Goal: Task Accomplishment & Management: Contribute content

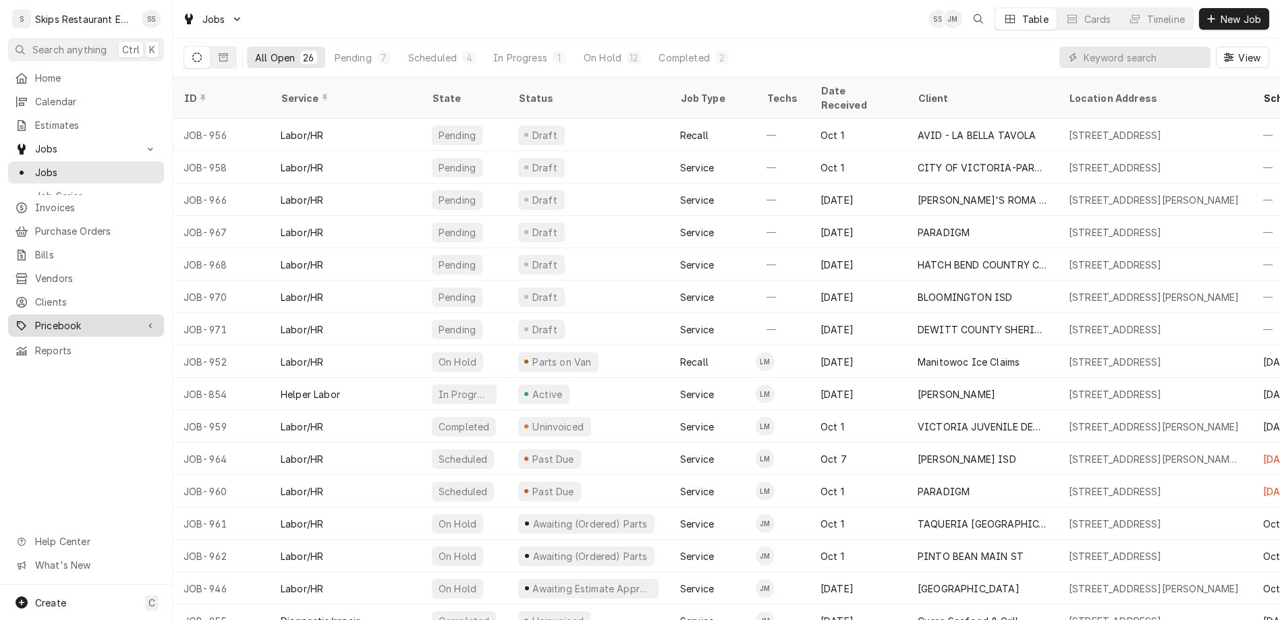
click at [50, 319] on span "Pricebook" at bounding box center [86, 326] width 102 height 14
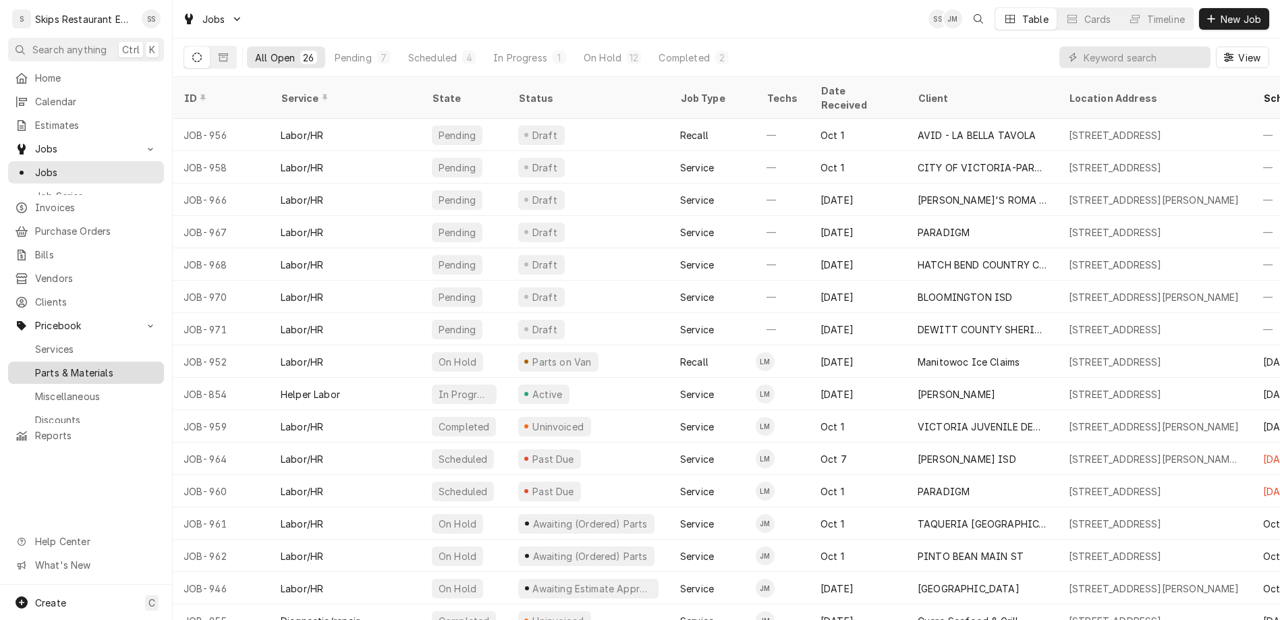
click at [47, 366] on span "Parts & Materials" at bounding box center [96, 373] width 122 height 14
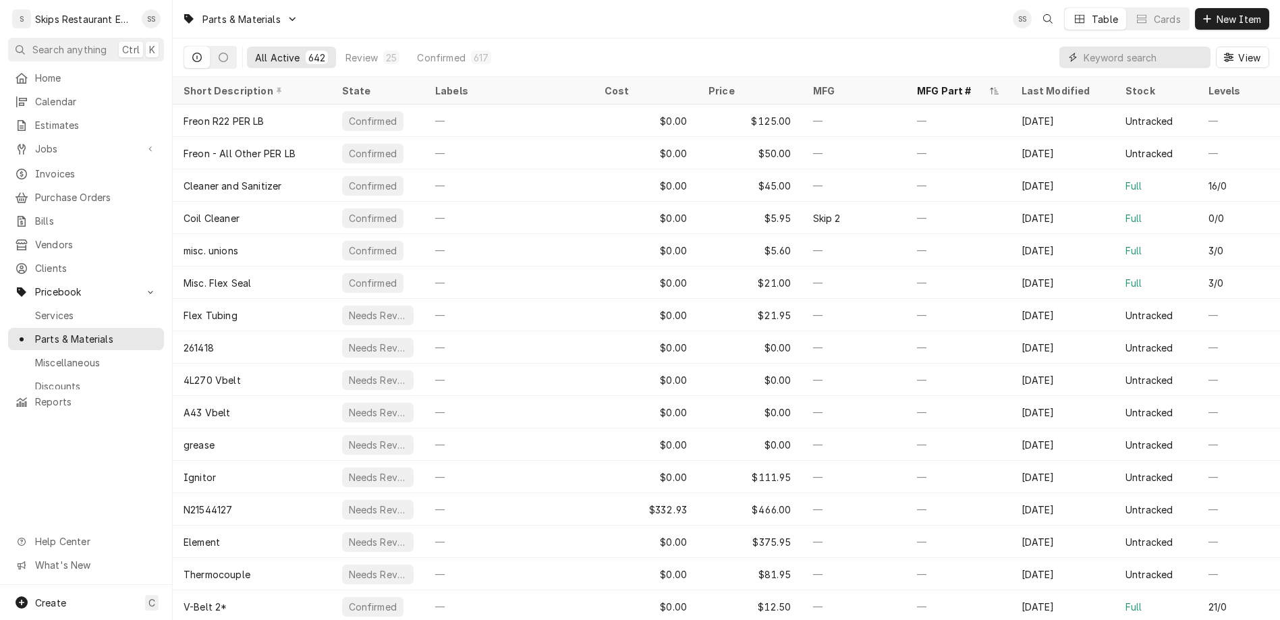
click at [1164, 47] on input "Dynamic Content Wrapper" at bounding box center [1144, 58] width 120 height 22
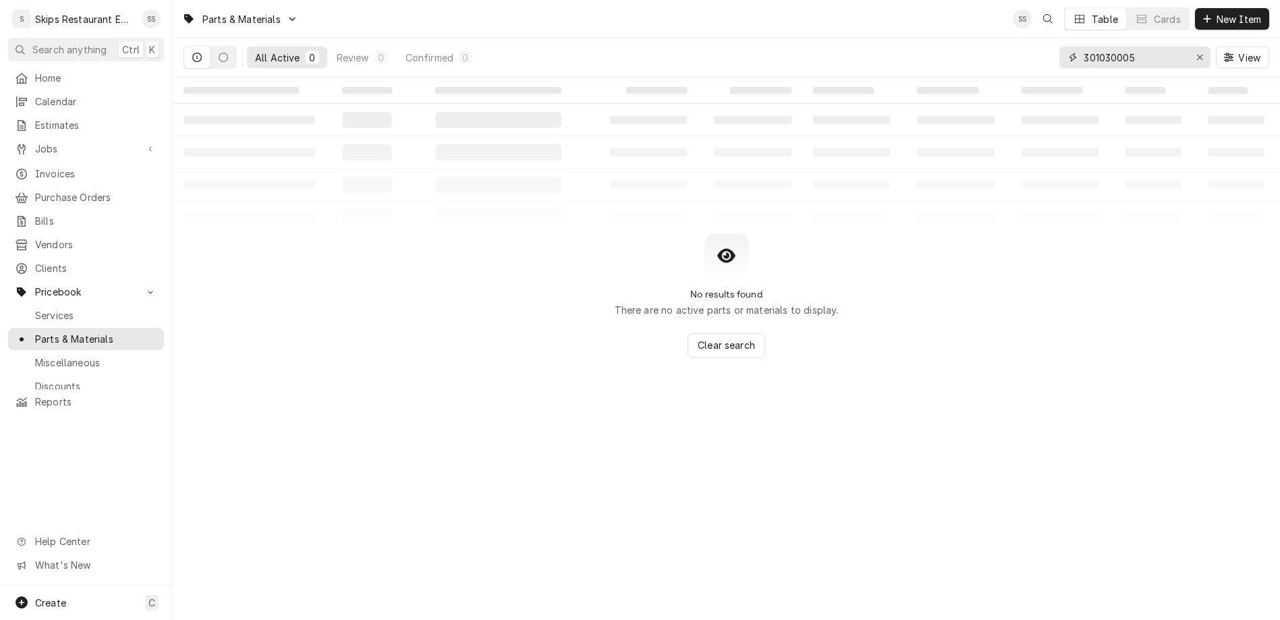
type input "301030005"
drag, startPoint x: 1175, startPoint y: 43, endPoint x: 1091, endPoint y: 43, distance: 84.4
click at [1091, 47] on input "301030005" at bounding box center [1134, 58] width 101 height 22
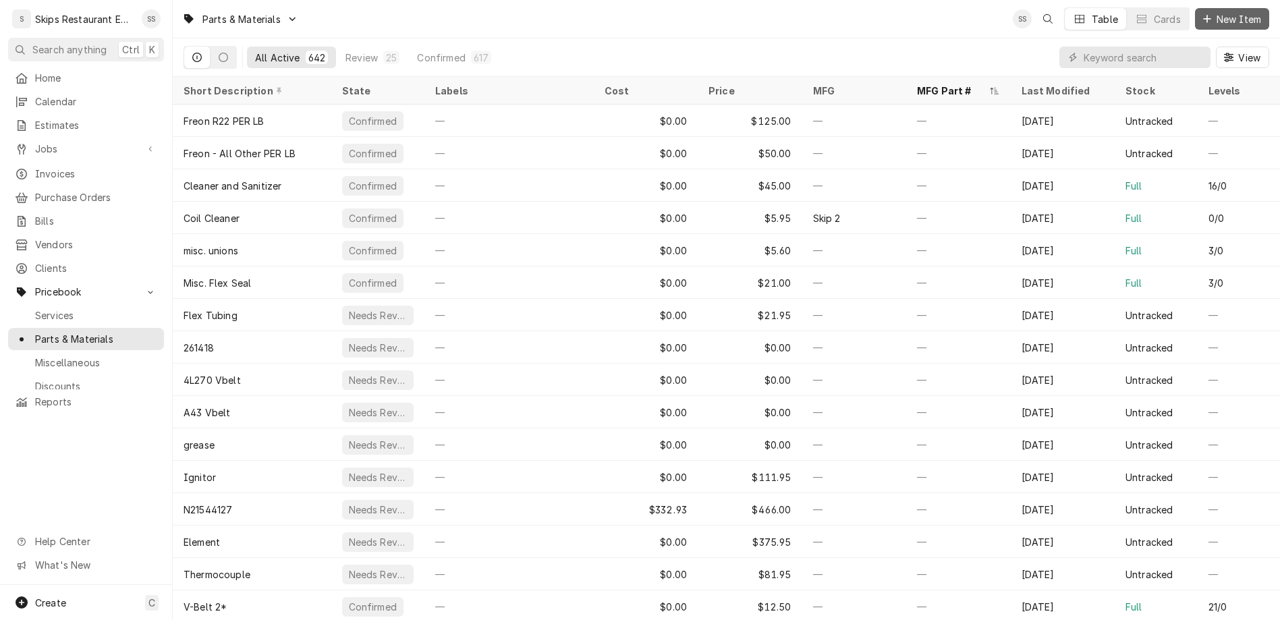
click at [1237, 18] on span "New Item" at bounding box center [1239, 19] width 50 height 14
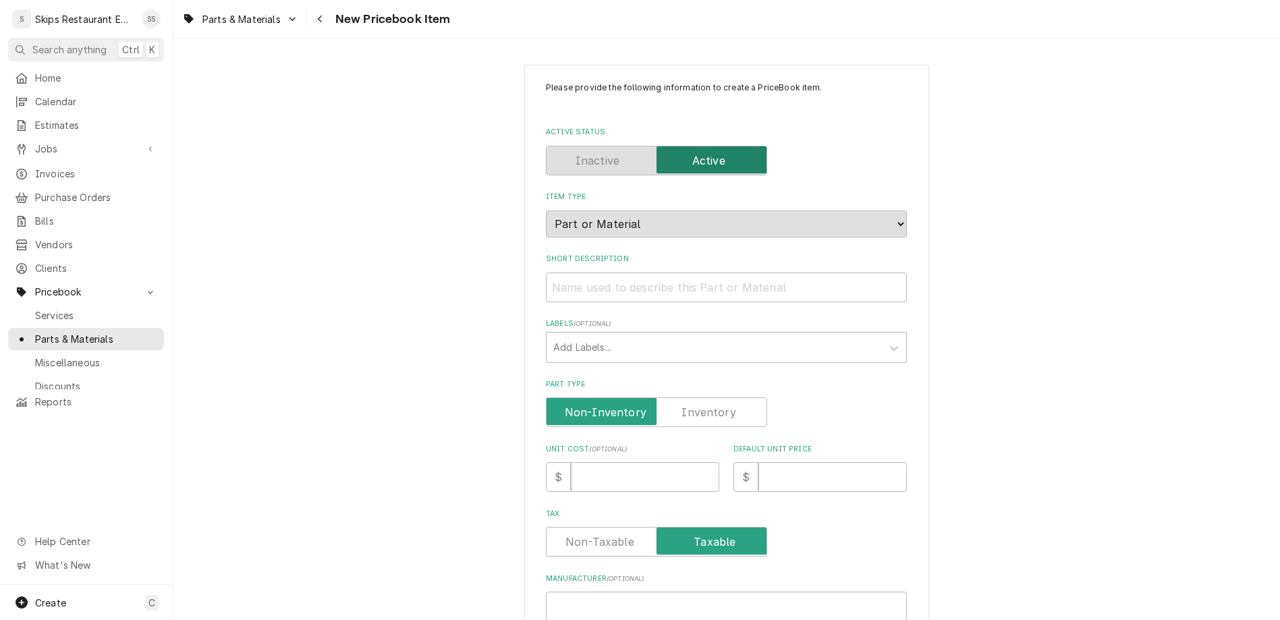
paste input "kgreen@rungeisd.org"
type input "kgreen@rungeisd.org"
type textarea "x"
drag, startPoint x: 514, startPoint y: 502, endPoint x: 489, endPoint y: 502, distance: 25.0
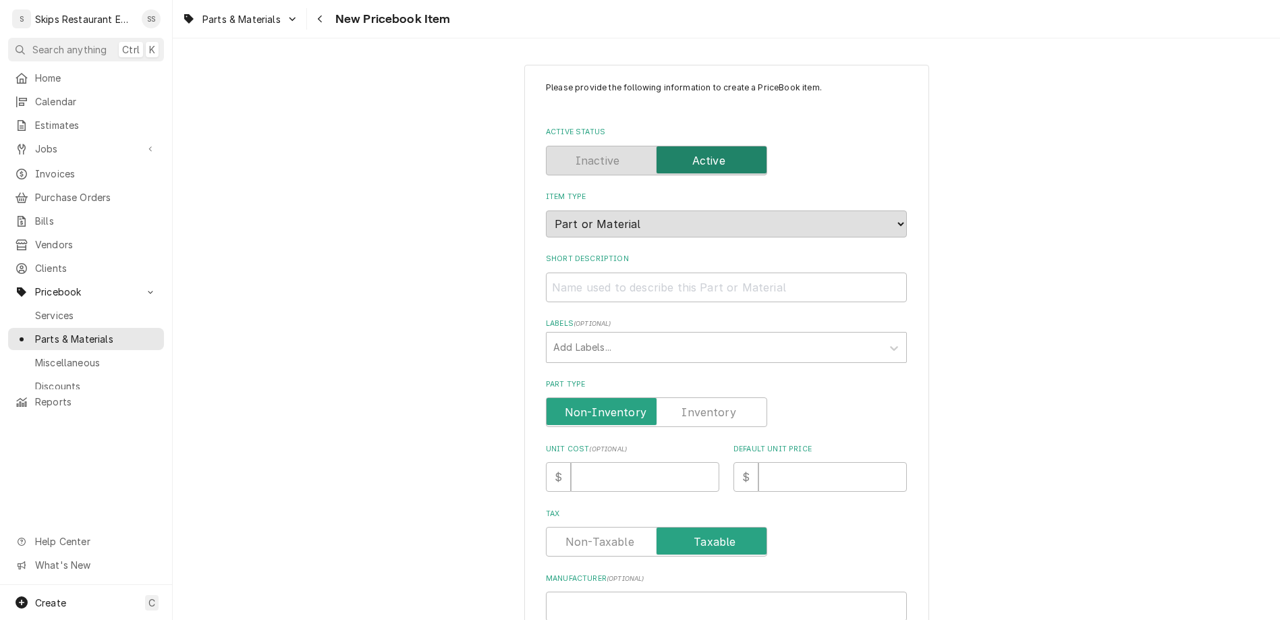
type textarea "x"
type input "3"
type textarea "x"
type input "30"
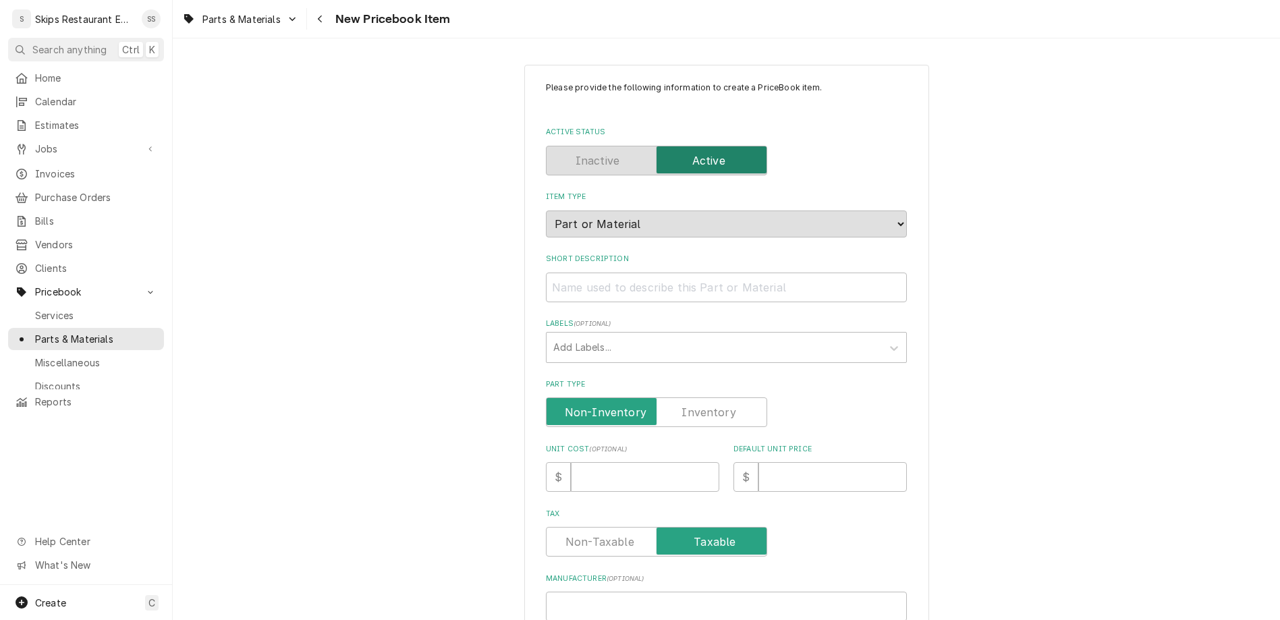
type textarea "x"
type input "301"
type textarea "x"
type input "3010"
type textarea "x"
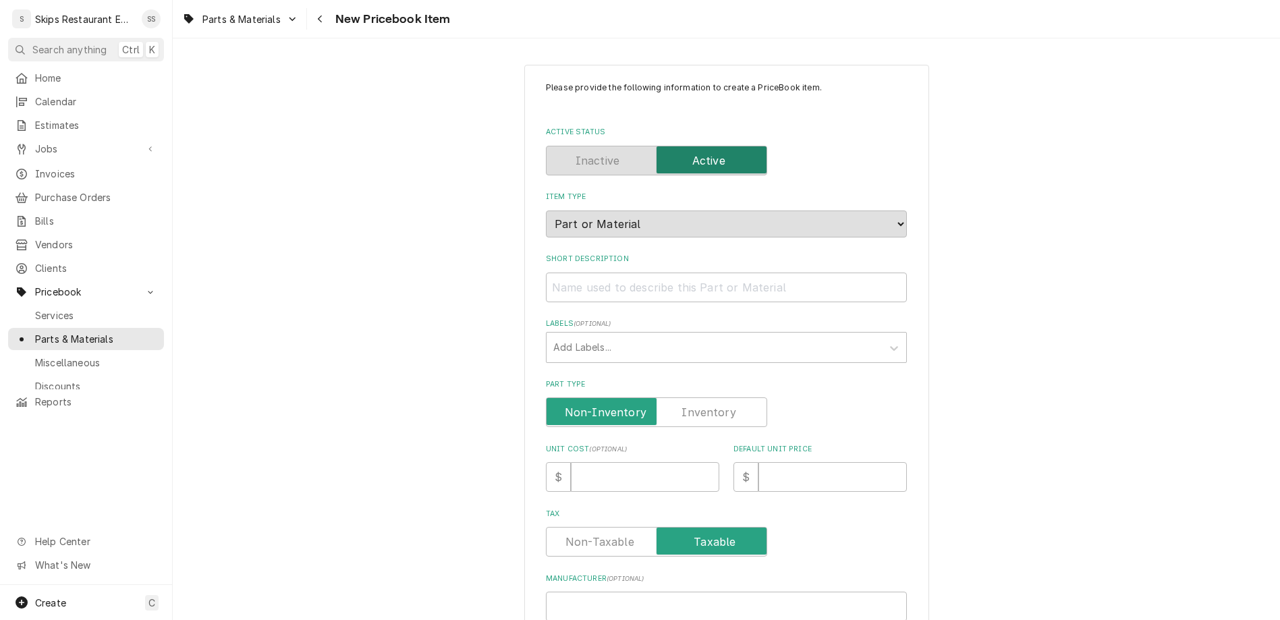
type input "30103"
type textarea "x"
type input "301030"
type textarea "x"
type input "3010300"
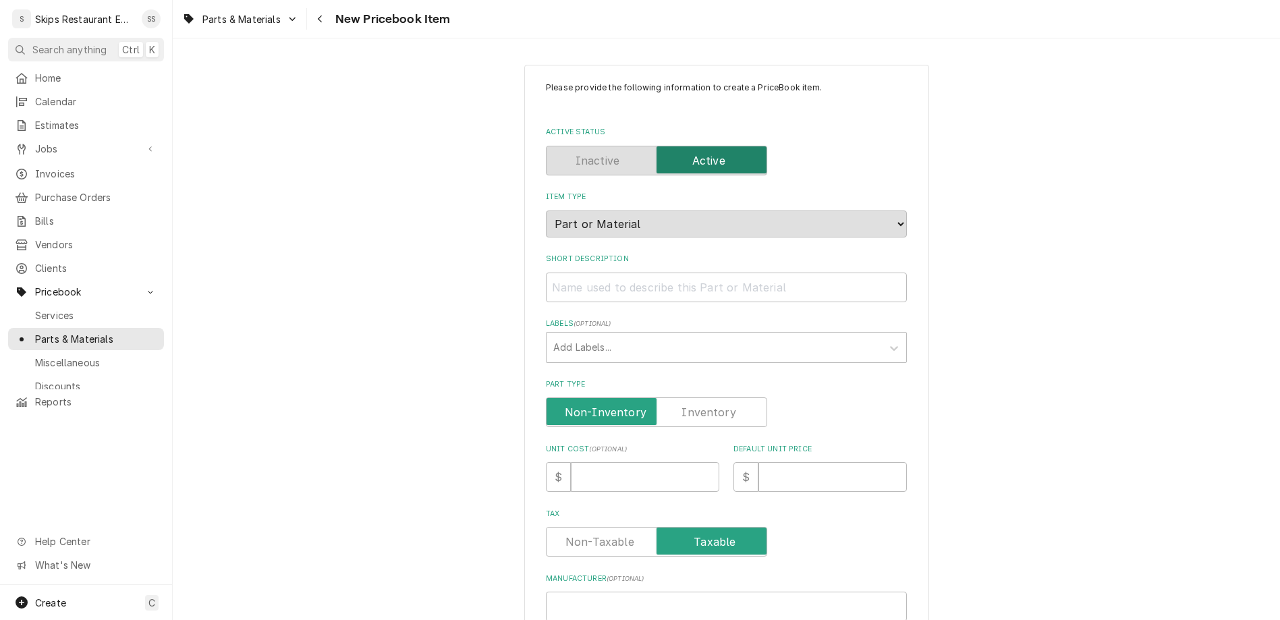
type textarea "x"
type input "30103000"
type textarea "x"
type input "301030005"
type textarea "x"
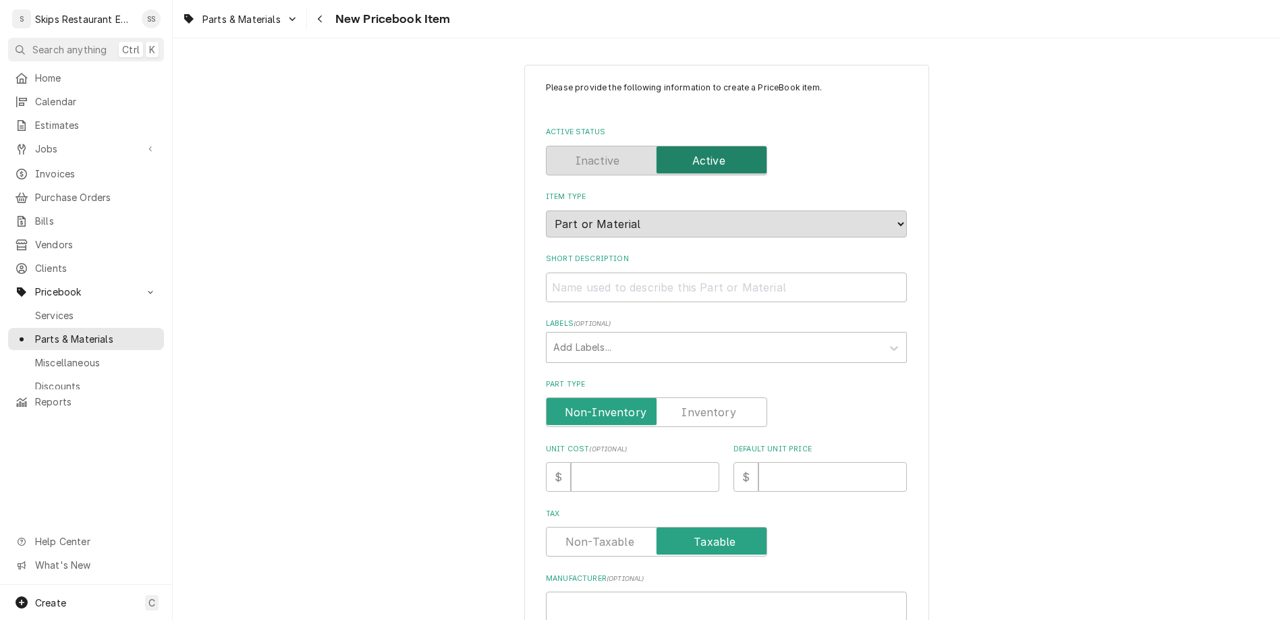
type input "301030005"
click at [640, 273] on input "Short Description" at bounding box center [726, 288] width 361 height 30
type input "C"
type textarea "x"
type input "Co"
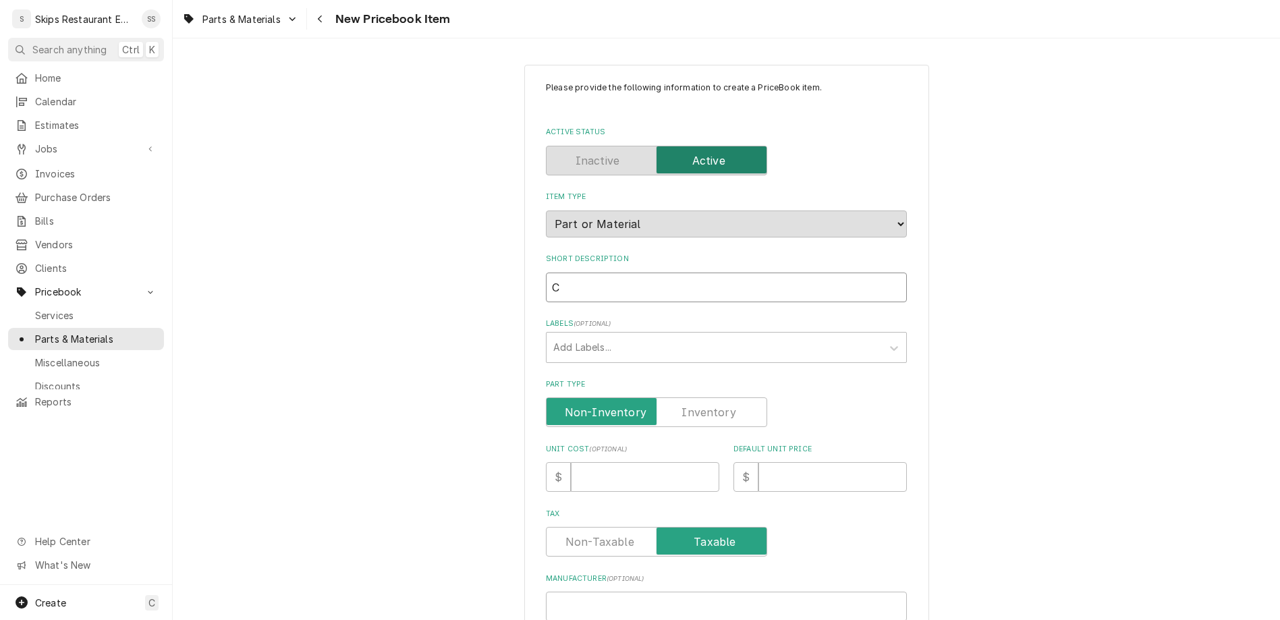
type textarea "x"
type input "Con"
type textarea "x"
type input "Cont"
type textarea "x"
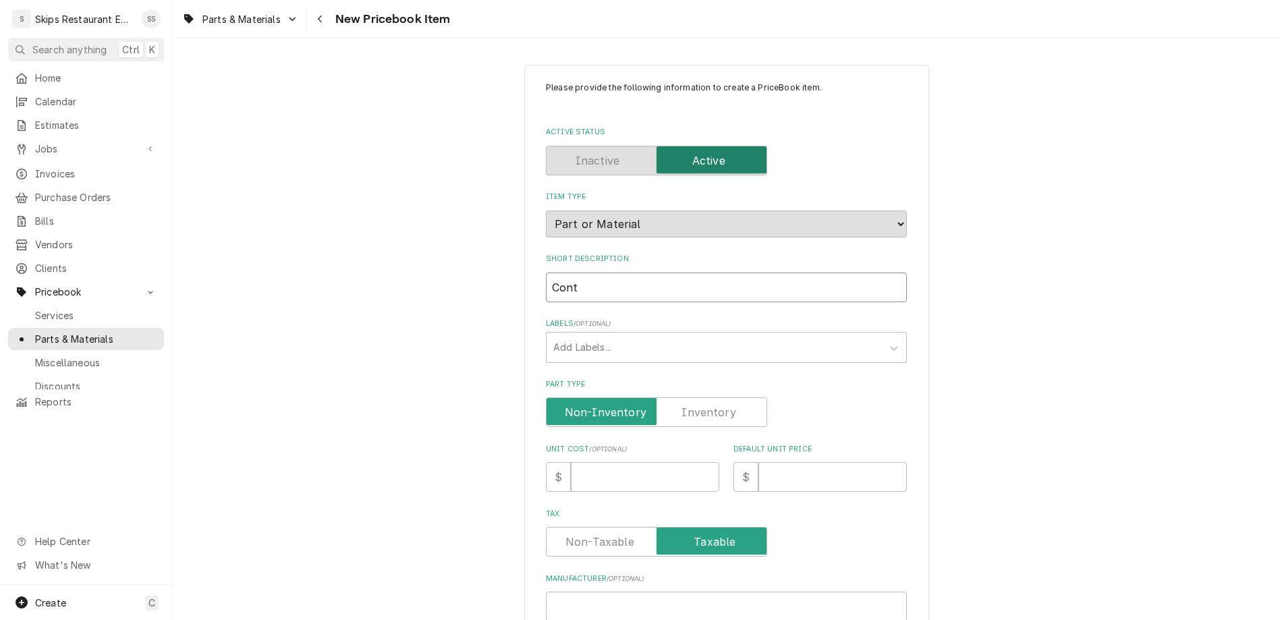
type input "Contr"
type textarea "x"
type input "Contro"
type textarea "x"
type input "Control"
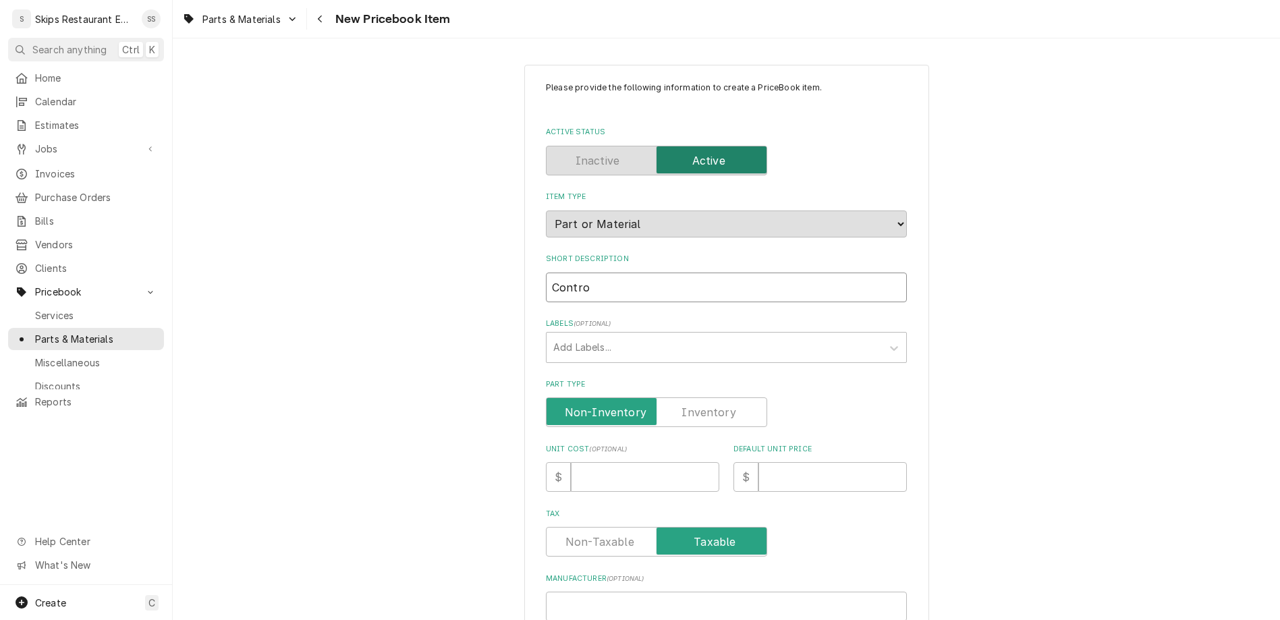
type textarea "x"
type input "Control,"
type textarea "x"
type input "Control,"
type textarea "x"
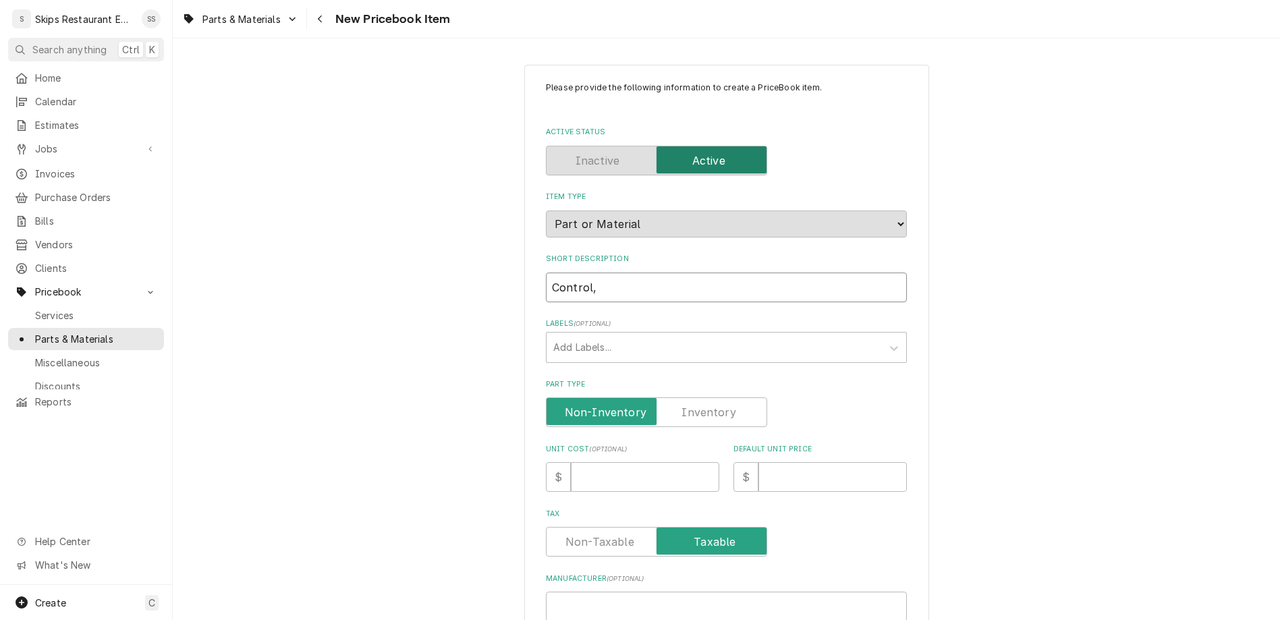
type input "Control, H"
type textarea "x"
type input "Control, Hi"
type textarea "x"
type input "Control, Hig"
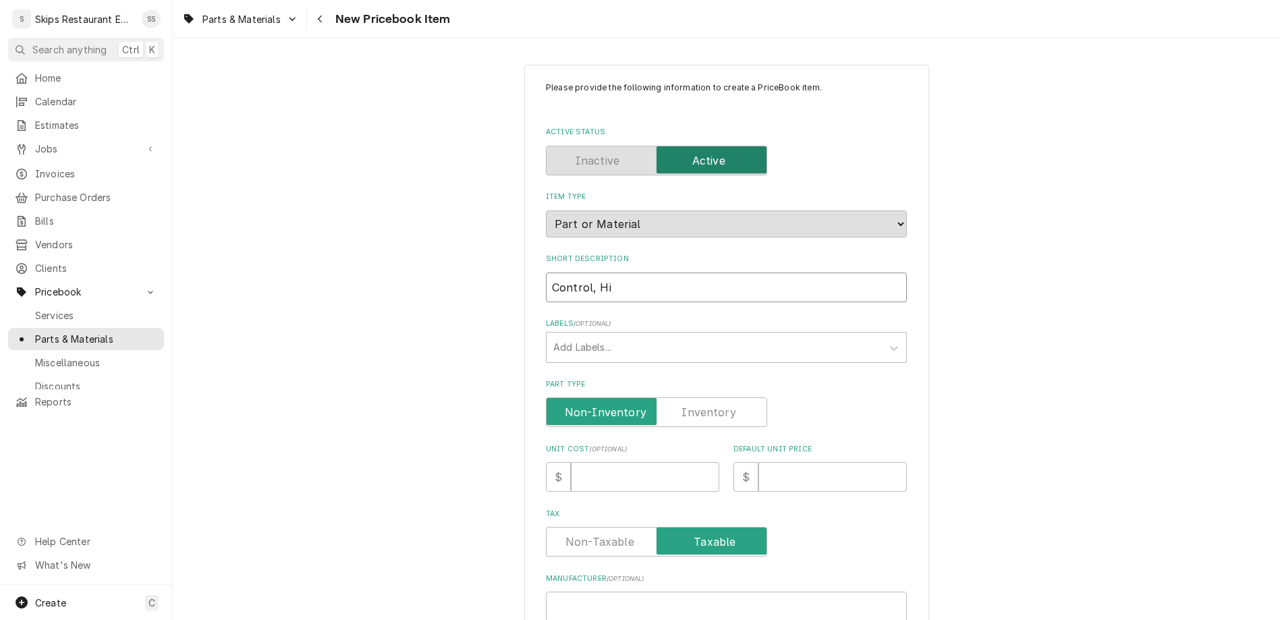
type textarea "x"
type input "Control, High"
type textarea "x"
type input "Control, High"
type textarea "x"
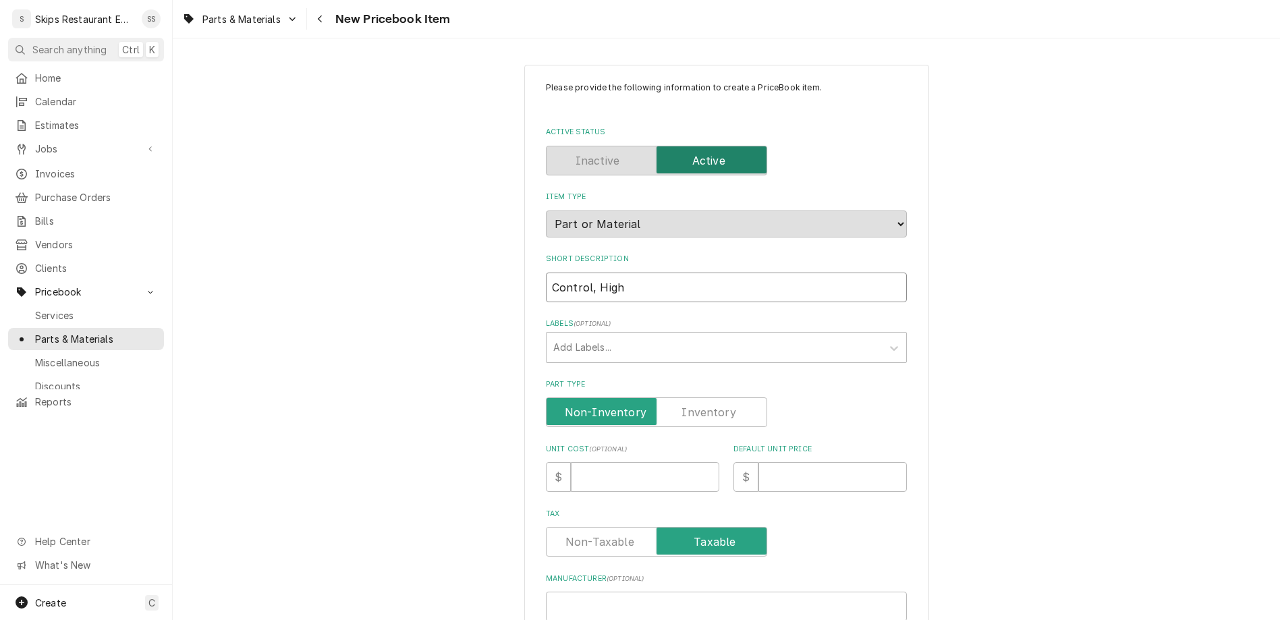
type input "Control, High L"
type textarea "x"
type input "Control, High Li"
type textarea "x"
type input "Control, High Limi"
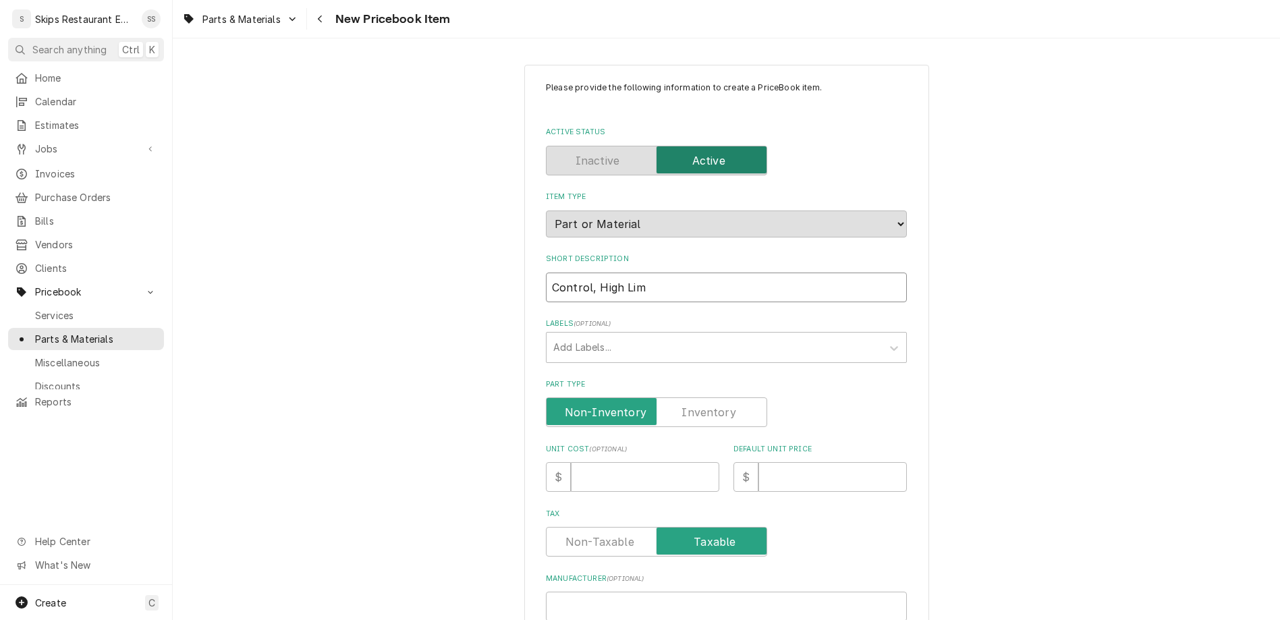
type textarea "x"
type input "Control, High Limit"
type textarea "x"
type input "Control, High Limit"
type textarea "x"
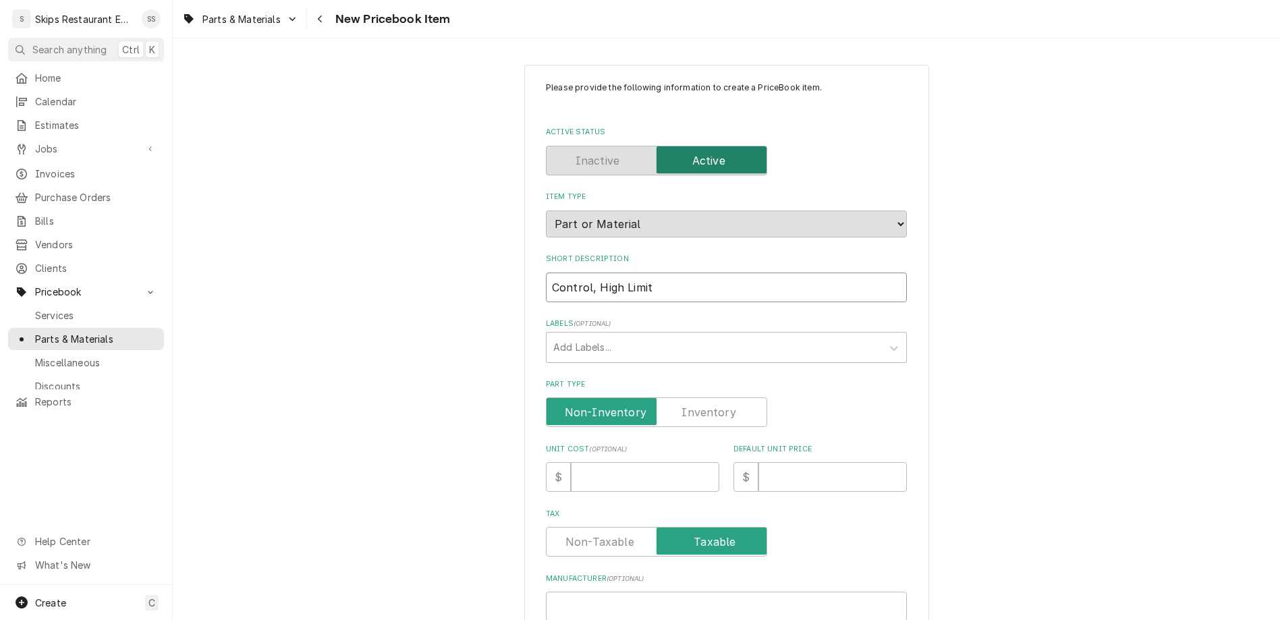
type input "Control, High Limit S"
type textarea "x"
type input "Control, High Limit Sa"
type textarea "x"
type input "Control, High Limit Saf"
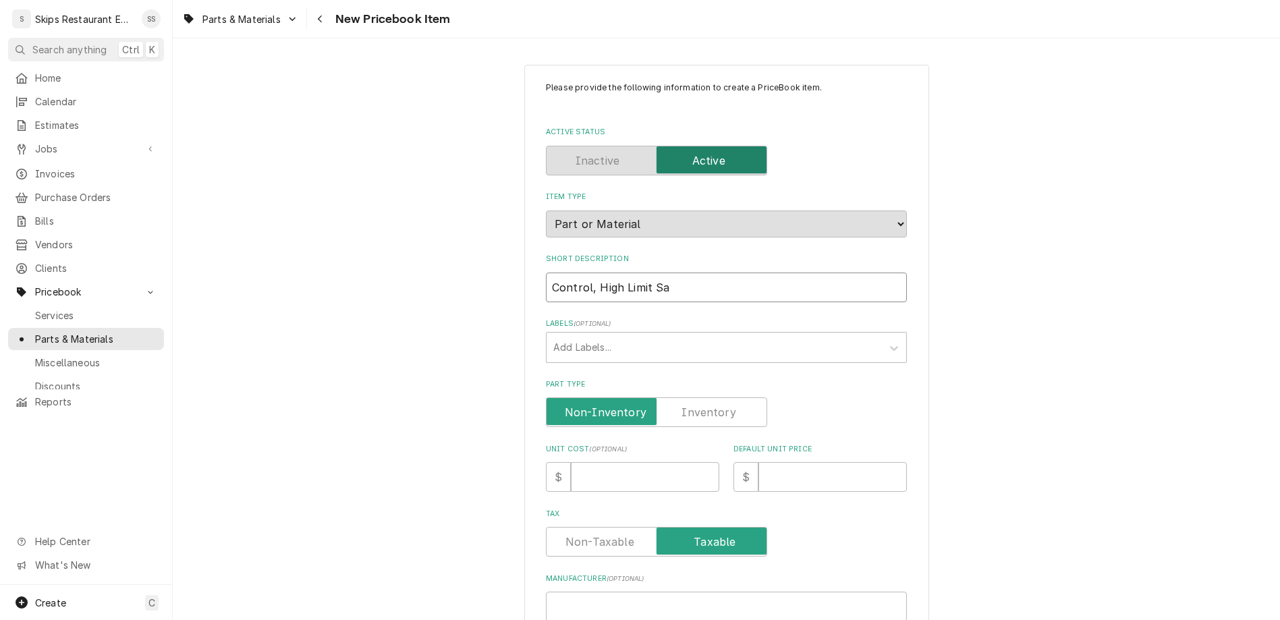
type textarea "x"
type input "Control, High Limit Safe"
type textarea "x"
type input "Control, High Limit Safet"
type textarea "x"
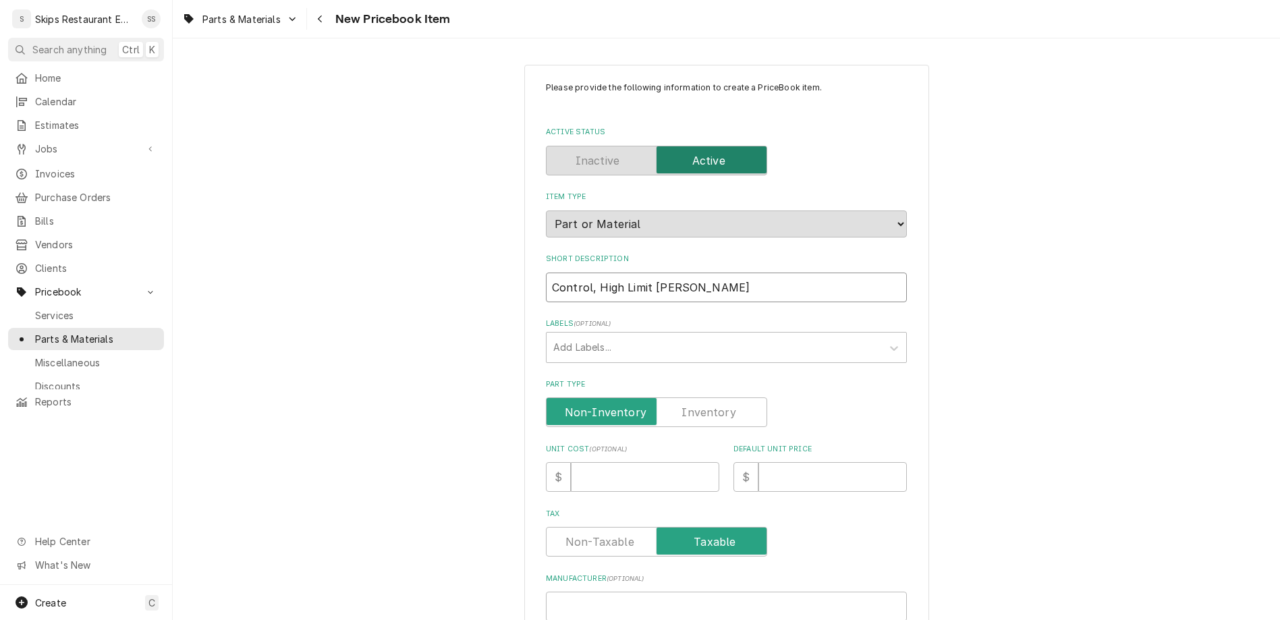
type input "Control, High Limit Safety"
type textarea "x"
type input "Control, High Limit Safety"
click at [668, 398] on input "Part Type" at bounding box center [656, 413] width 209 height 30
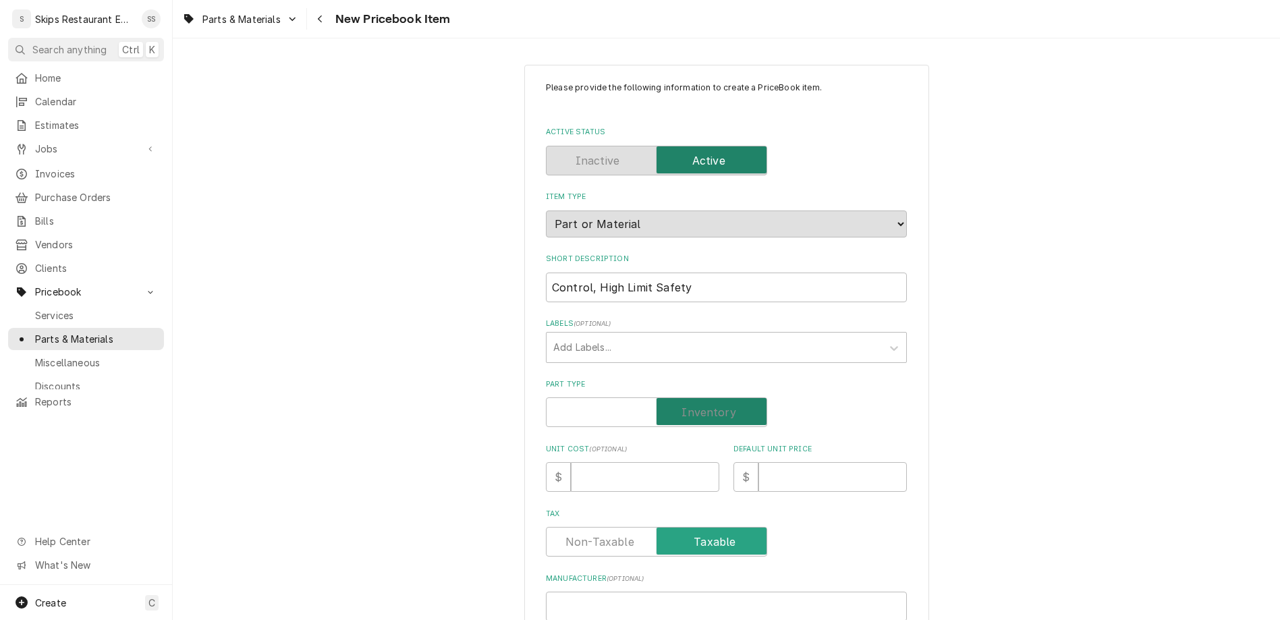
checkbox input "true"
type textarea "x"
click at [759, 462] on input "Default Unit Price" at bounding box center [833, 477] width 148 height 30
type input "1"
type textarea "x"
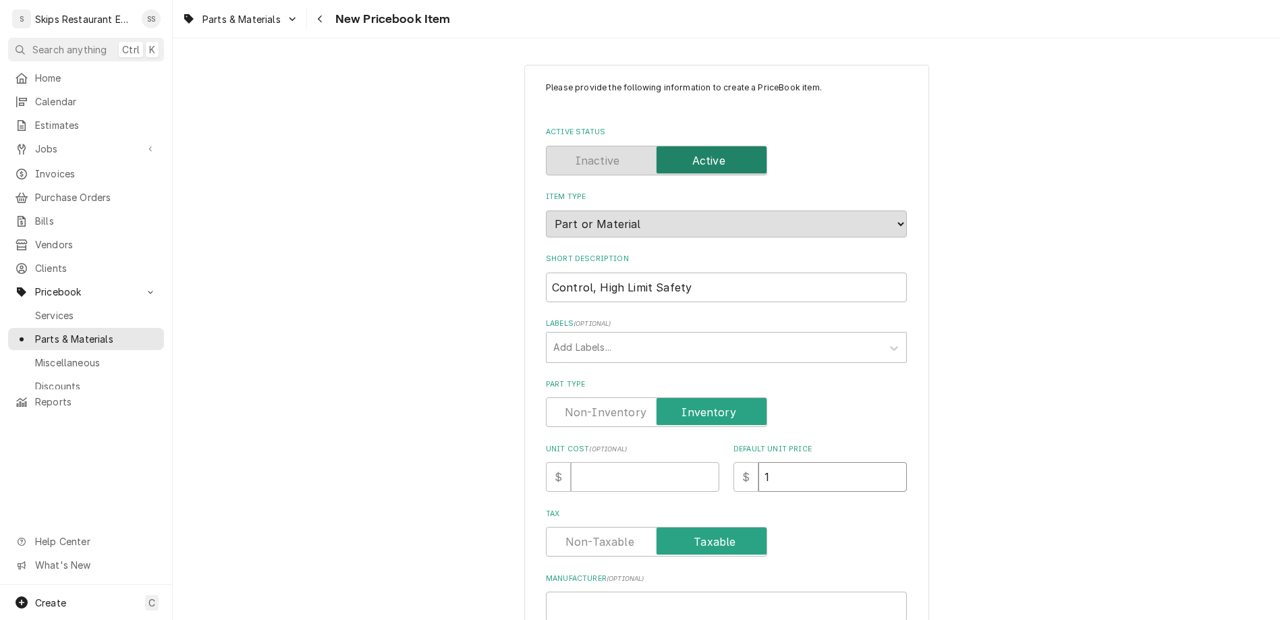
type input "17"
type textarea "x"
type input "178"
type textarea "x"
type input "178.9"
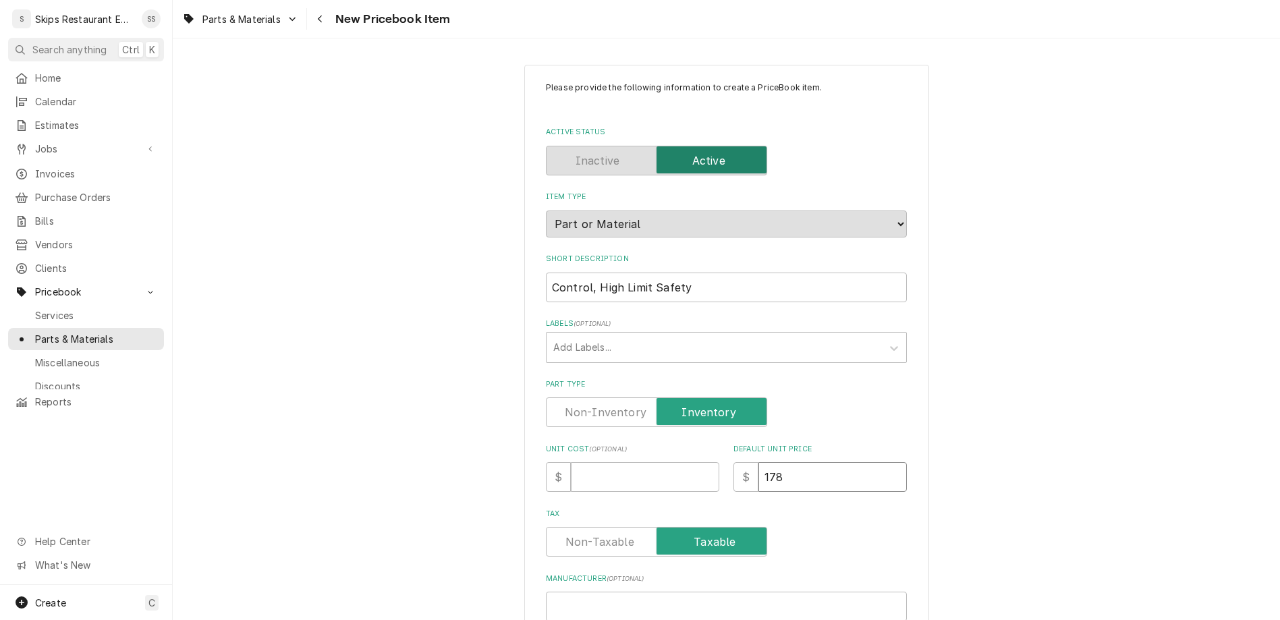
type textarea "x"
type input "178.95"
type textarea "x"
type input "178.95"
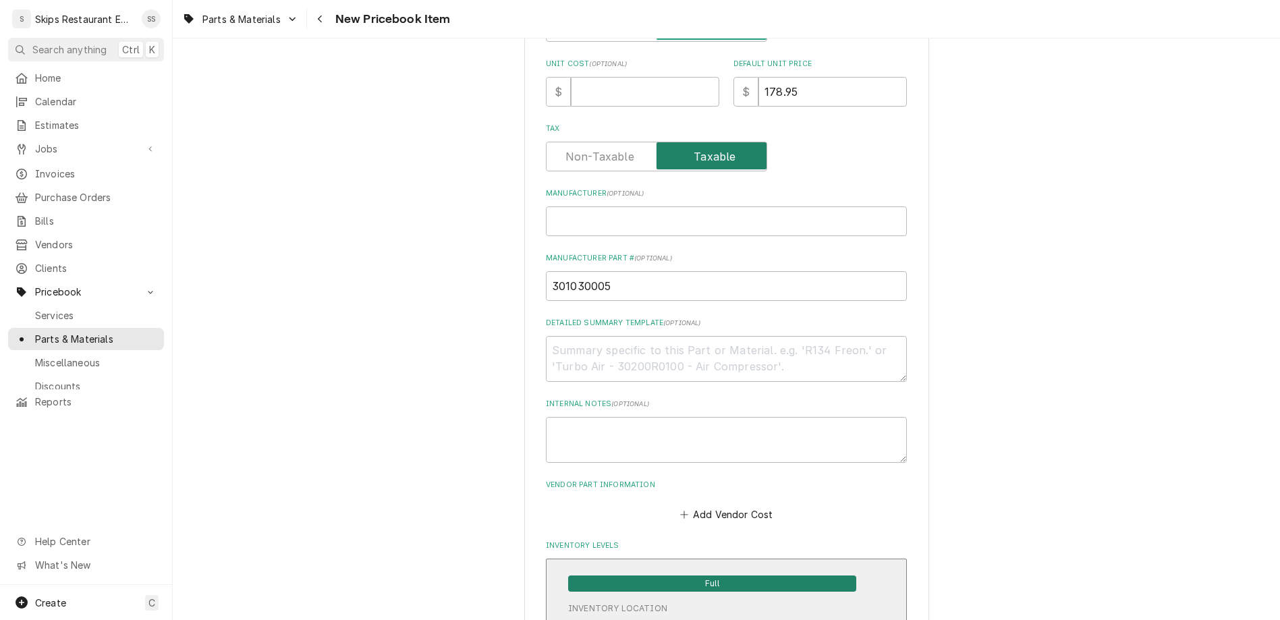
scroll to position [421, 0]
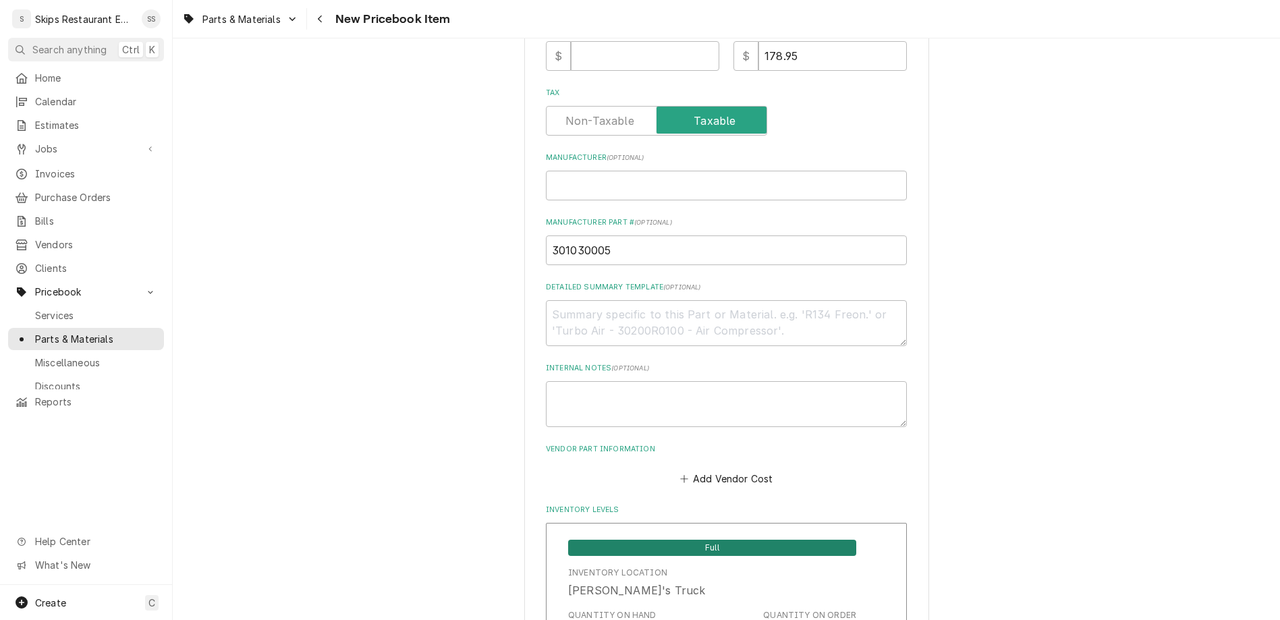
type input "1"
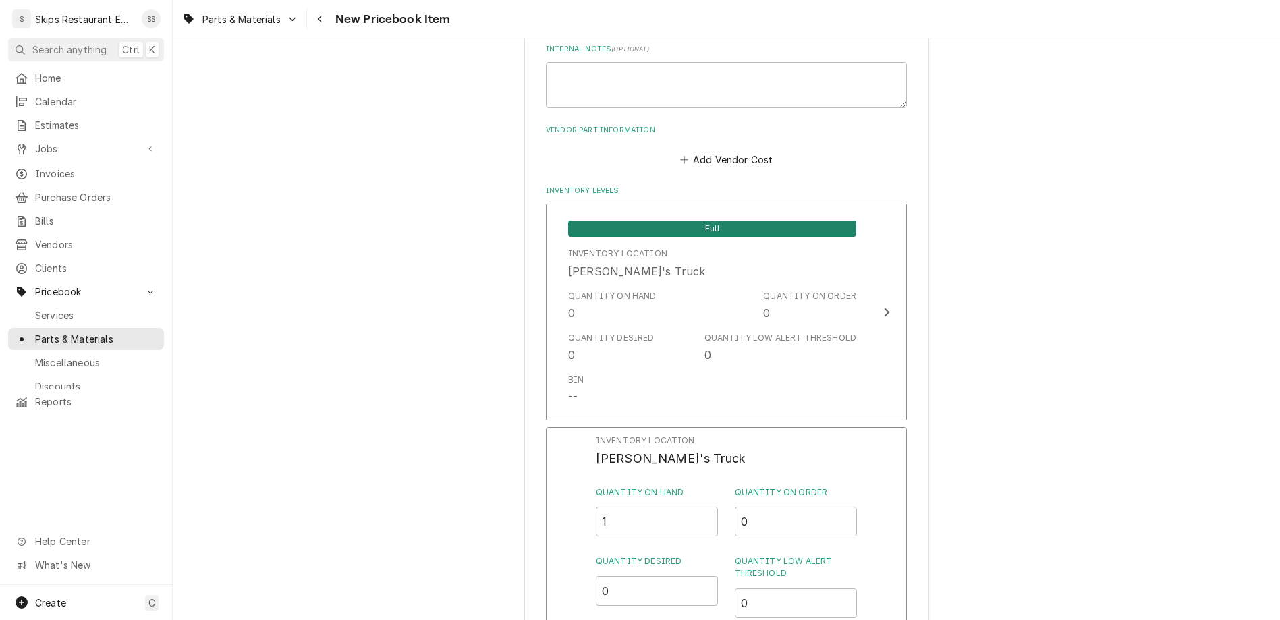
scroll to position [780, 0]
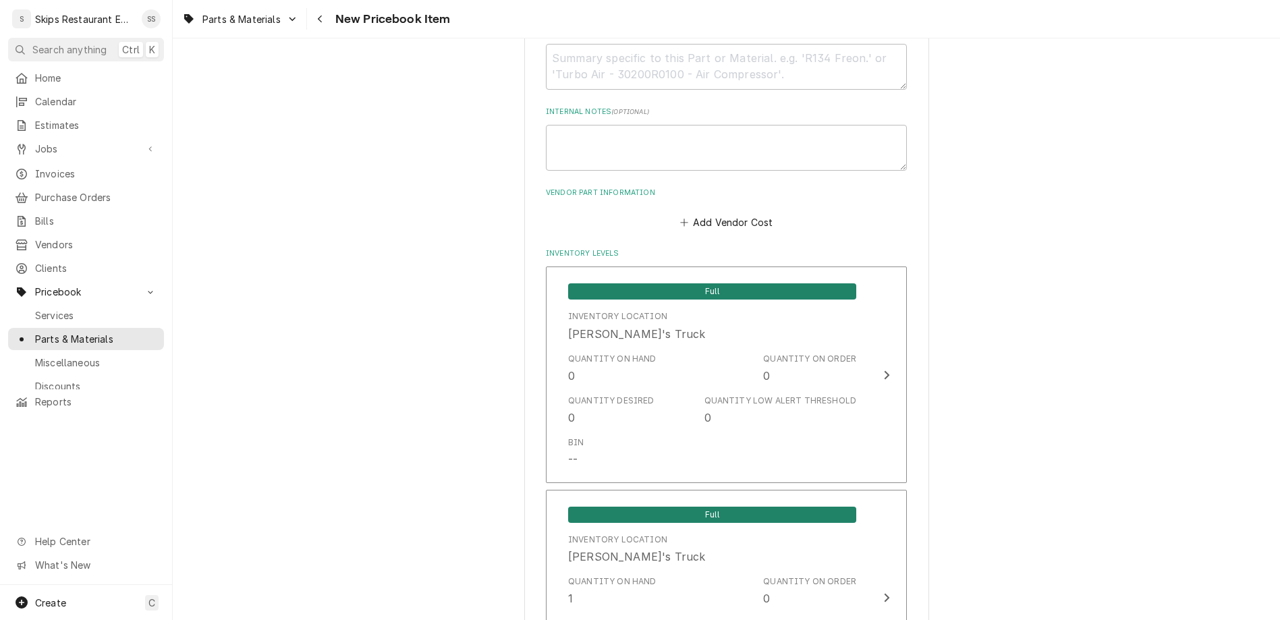
type textarea "x"
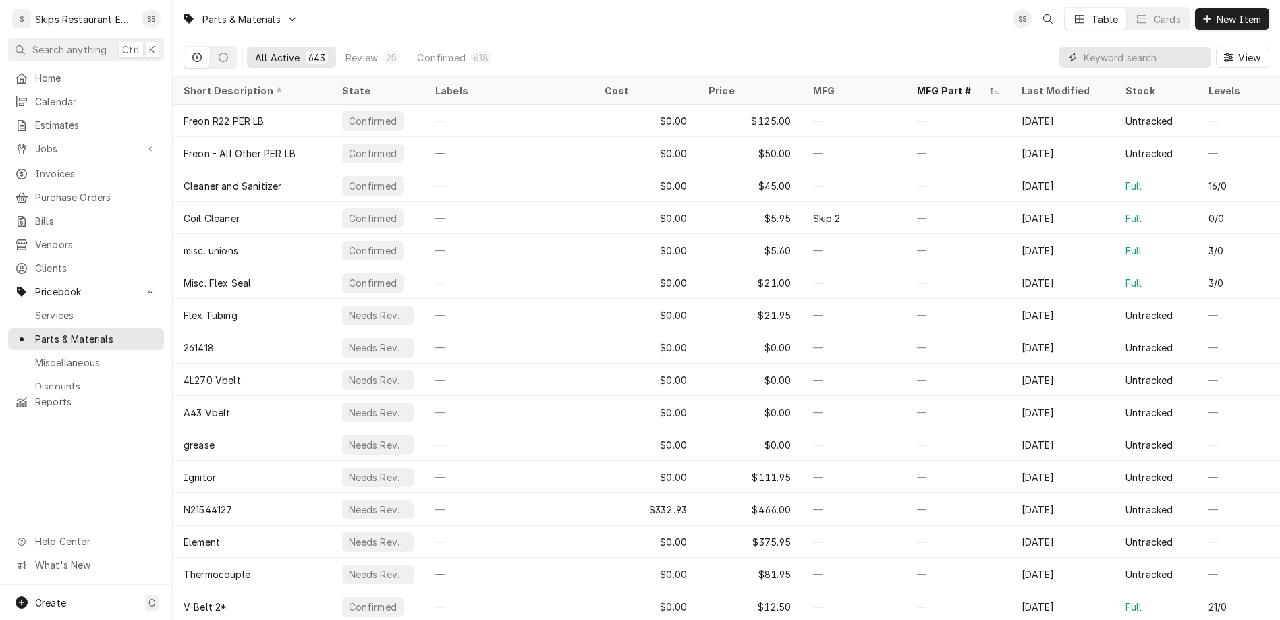
click at [1145, 47] on input "Dynamic Content Wrapper" at bounding box center [1144, 58] width 120 height 22
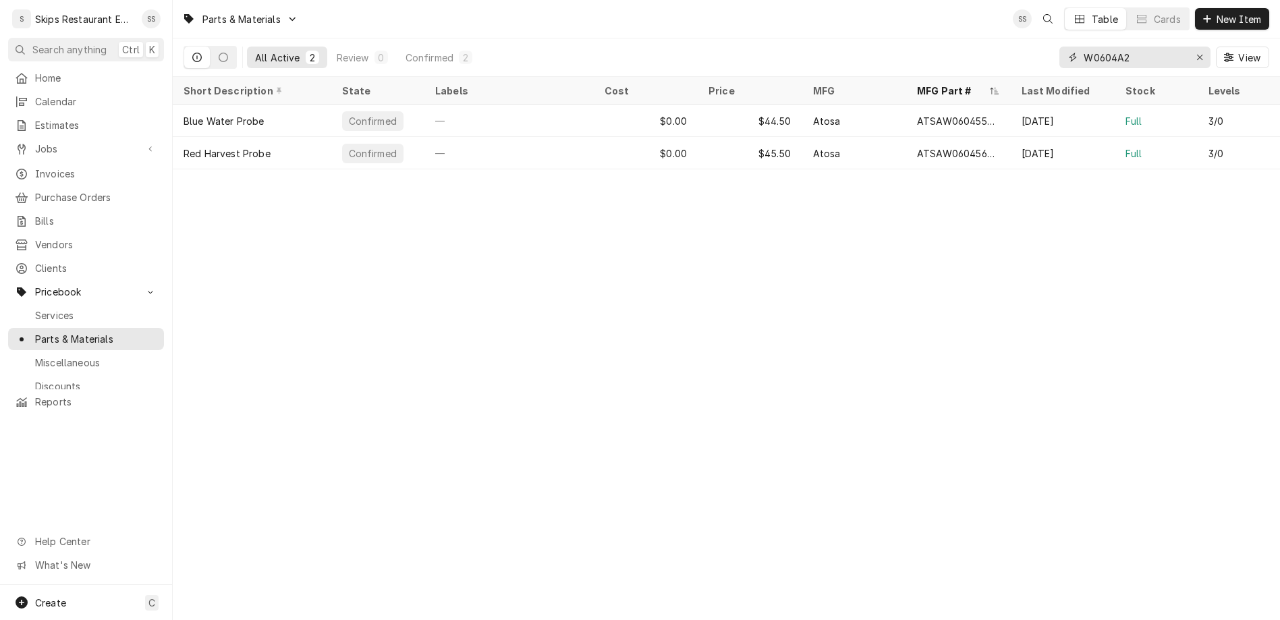
type input "W0604A24"
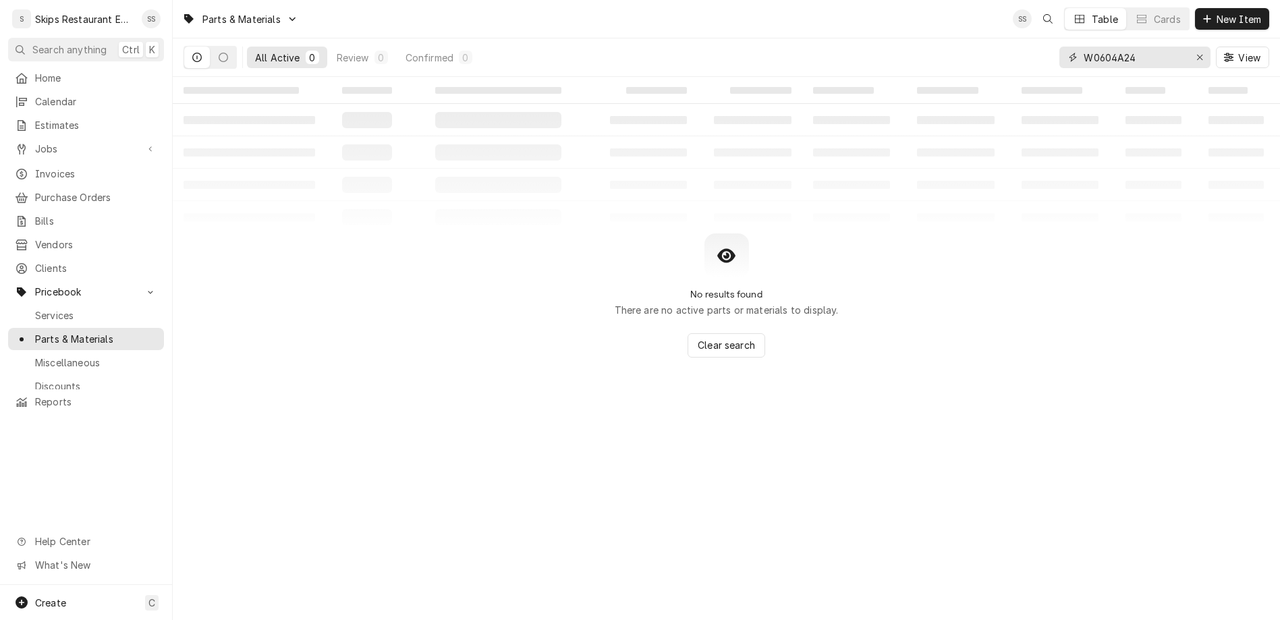
drag, startPoint x: 1179, startPoint y: 47, endPoint x: 1125, endPoint y: 40, distance: 55.2
click at [1125, 47] on input "W0604A24" at bounding box center [1134, 58] width 101 height 22
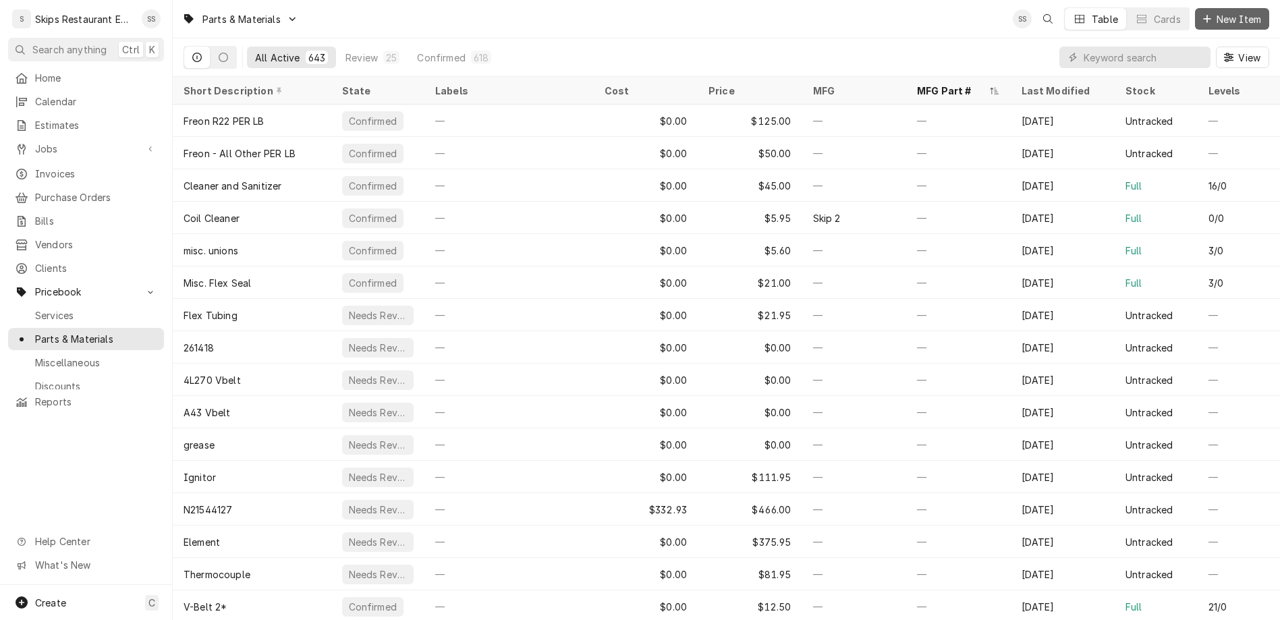
click at [1244, 14] on span "New Item" at bounding box center [1239, 19] width 50 height 14
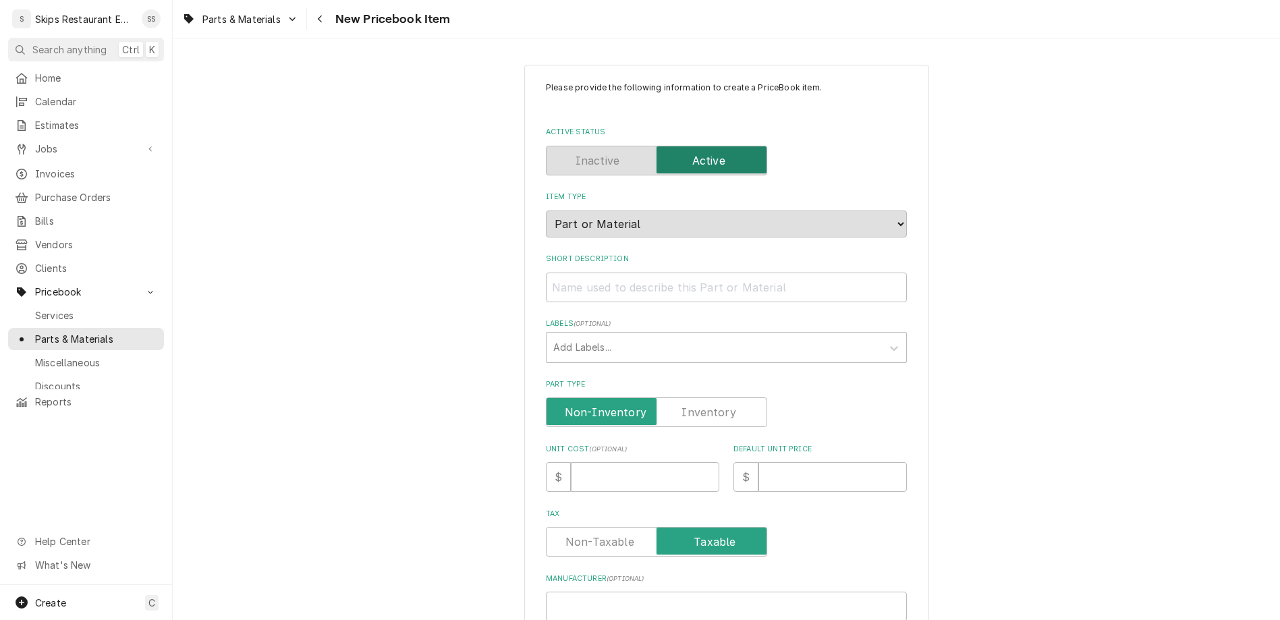
type input "H"
type textarea "x"
type input "Hi"
type textarea "x"
type input "Hin"
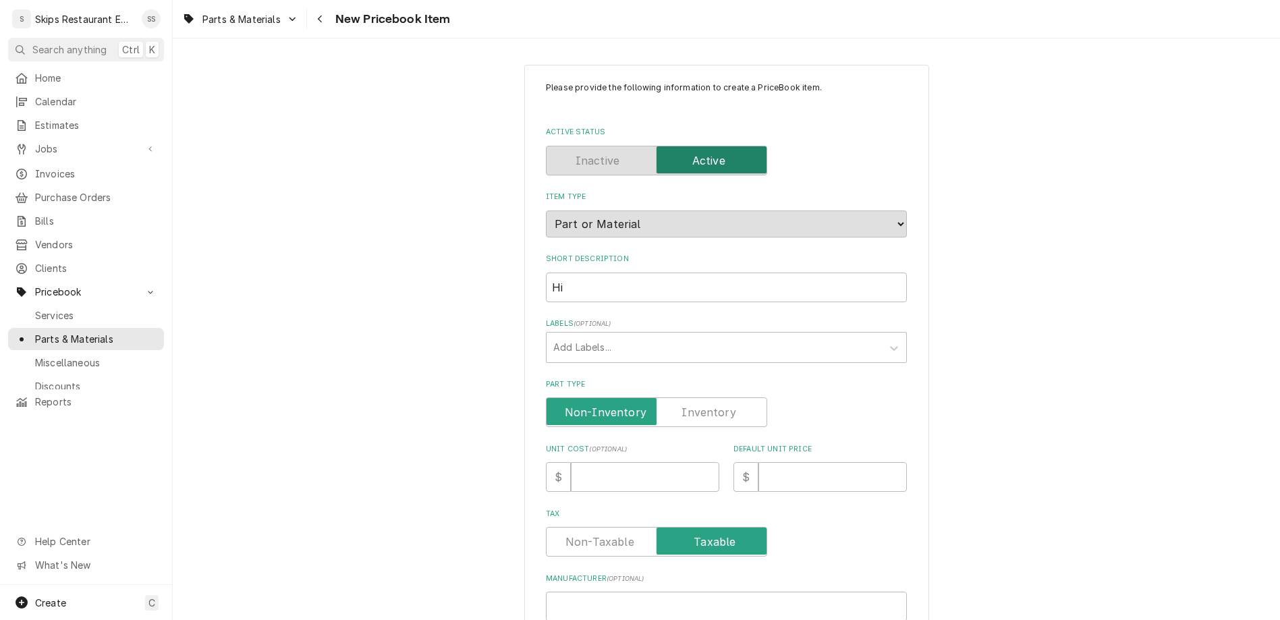
type textarea "x"
type input "Hing"
type textarea "x"
type input "Hinge"
type textarea "x"
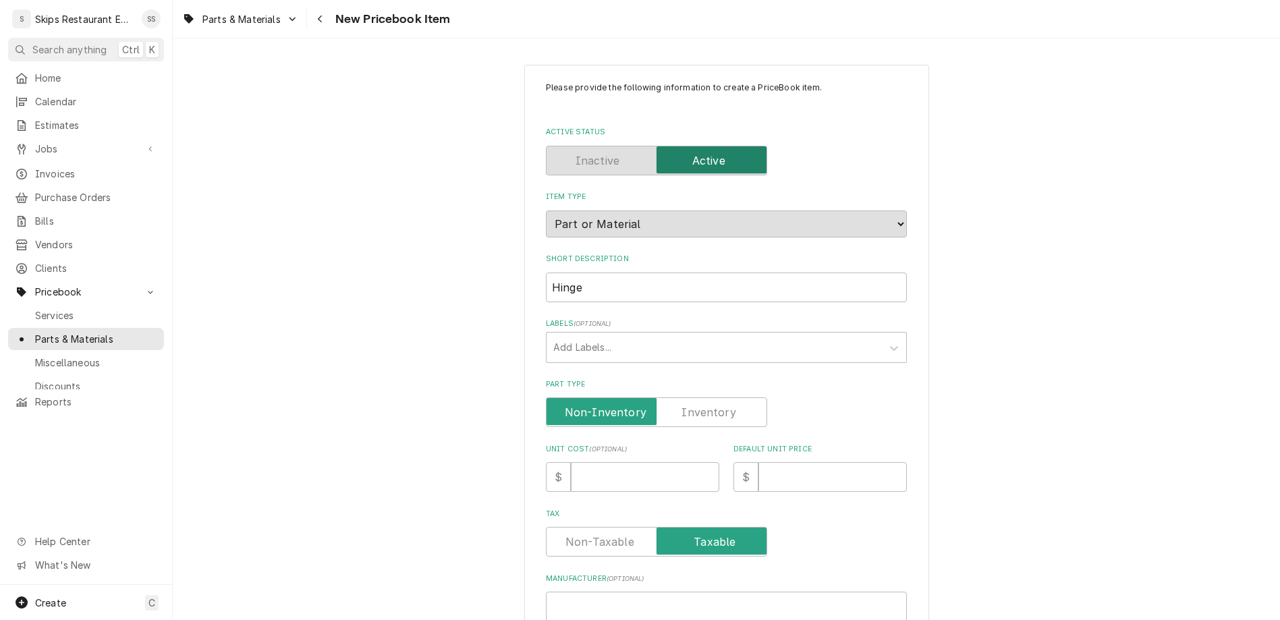
type input "Hinge"
type textarea "x"
type input "Hinge f"
type textarea "x"
type input "Hinge fo"
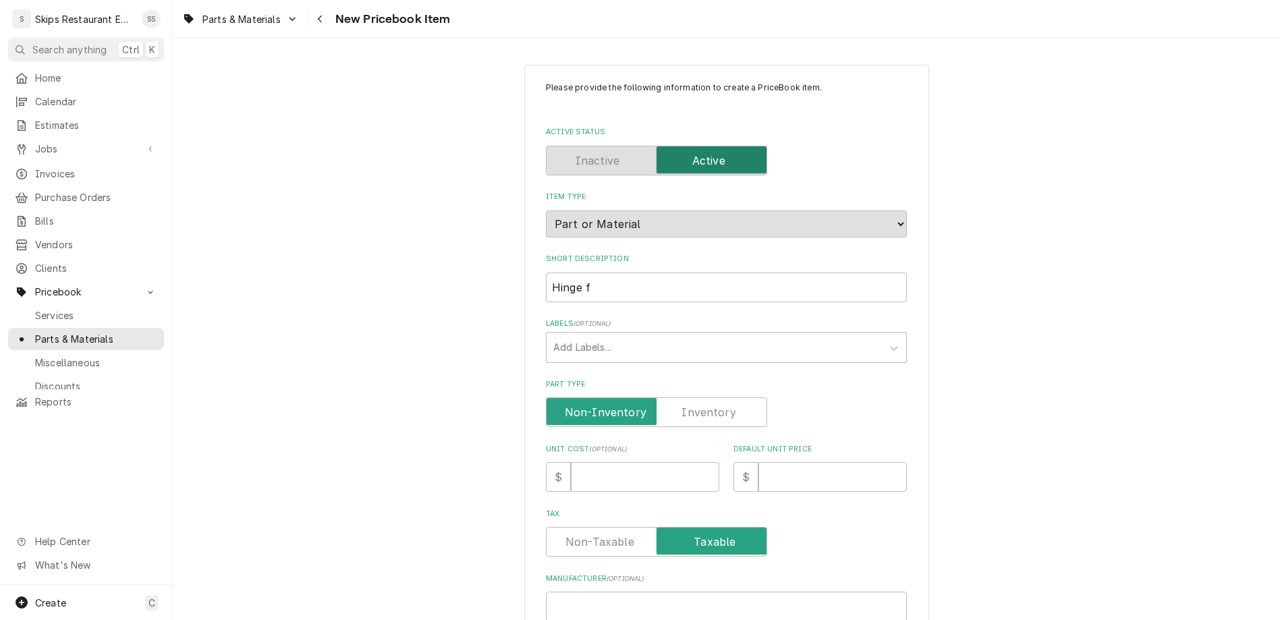
type textarea "x"
type input "Hinge for"
type textarea "x"
type input "Hinge for"
type textarea "x"
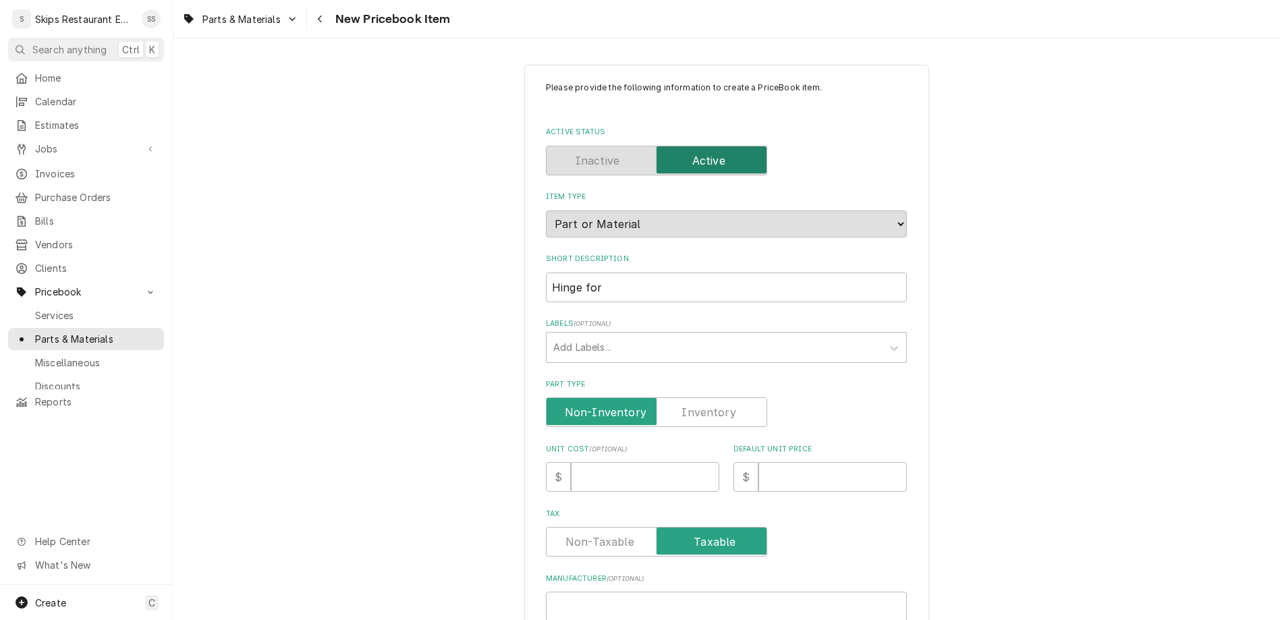
type input "Hinge for C"
type textarea "x"
type input "Hinge for CT"
type textarea "x"
type input "Hinge for CTC"
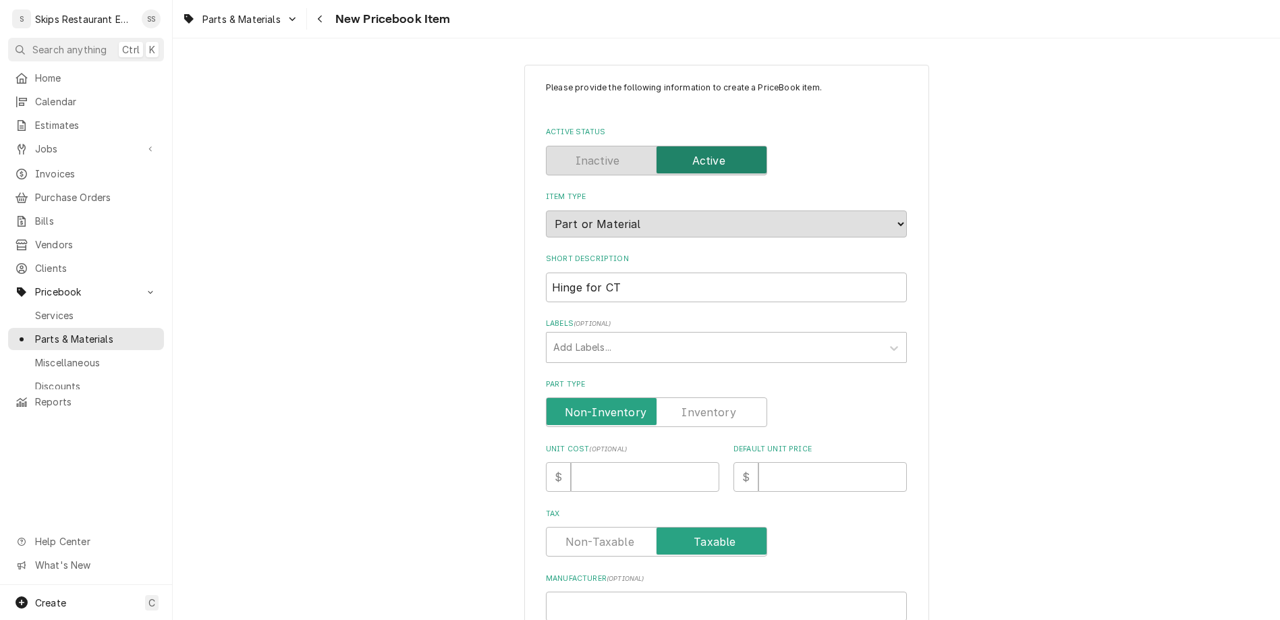
type textarea "x"
type input "Hinge for CTCO"
type textarea "x"
type input "Hinge for CTCO-"
type textarea "x"
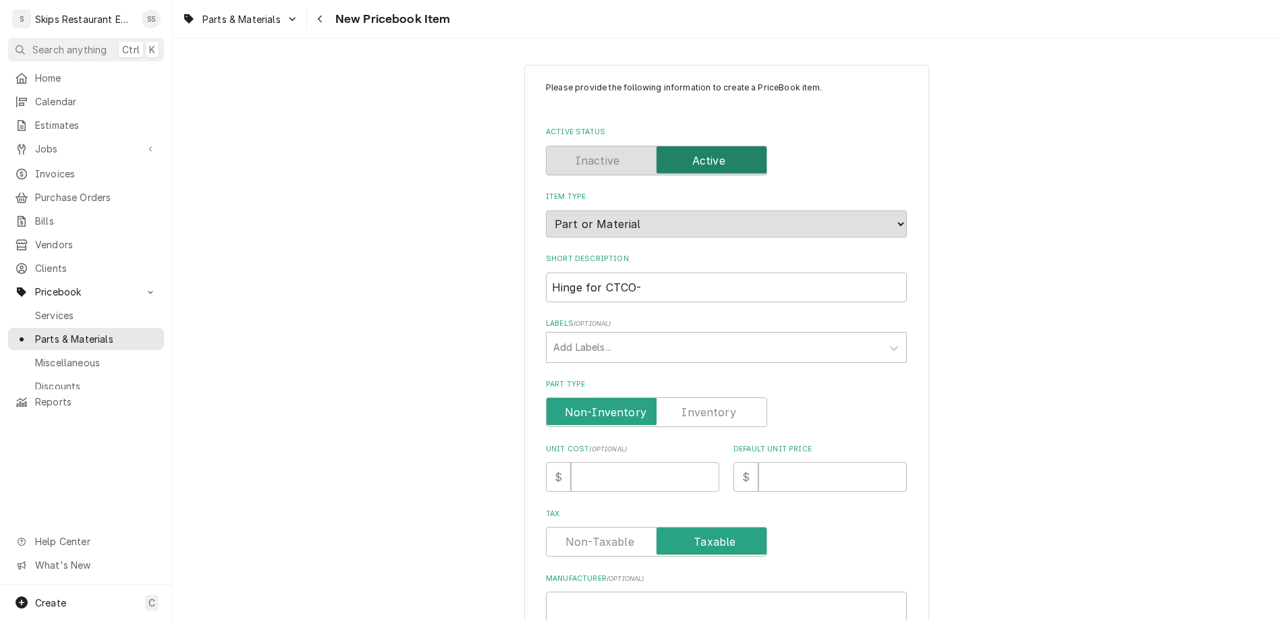
type input "Hinge for CTCO-1"
type textarea "x"
type input "Hinge for CTCO-10"
type textarea "x"
type input "Hinge for CTCO-100"
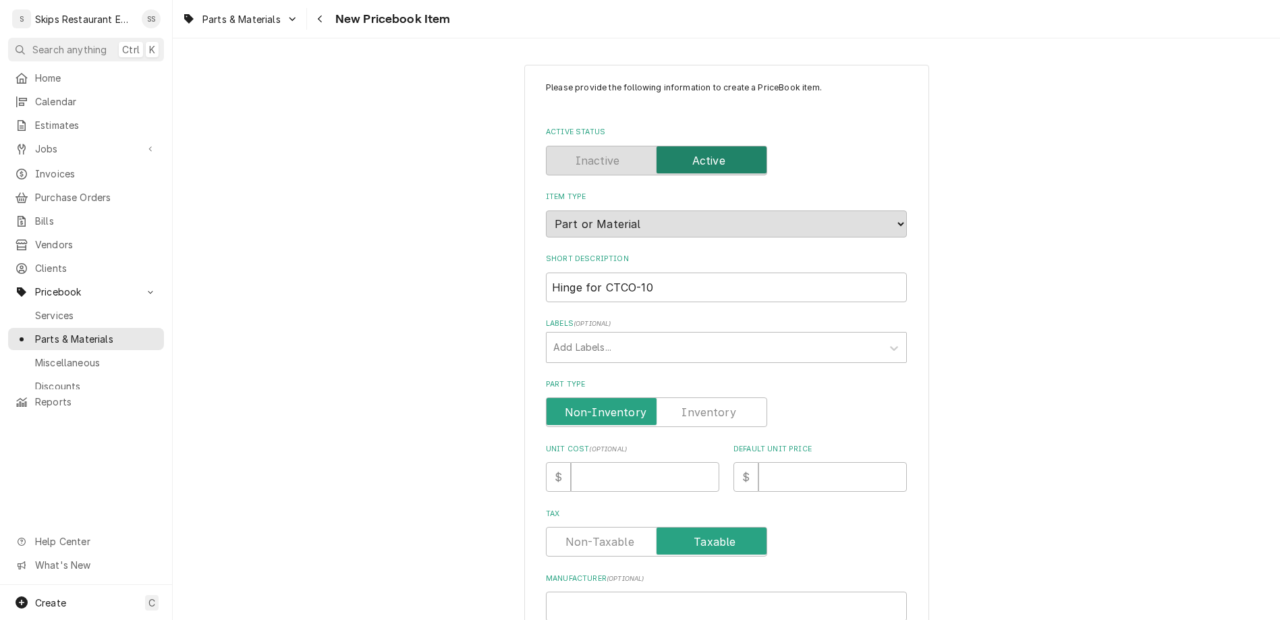
type textarea "x"
type input "Hinge for CTCO-100"
click at [704, 398] on label "Part Type" at bounding box center [656, 413] width 221 height 30
click at [704, 398] on input "Part Type" at bounding box center [656, 413] width 209 height 30
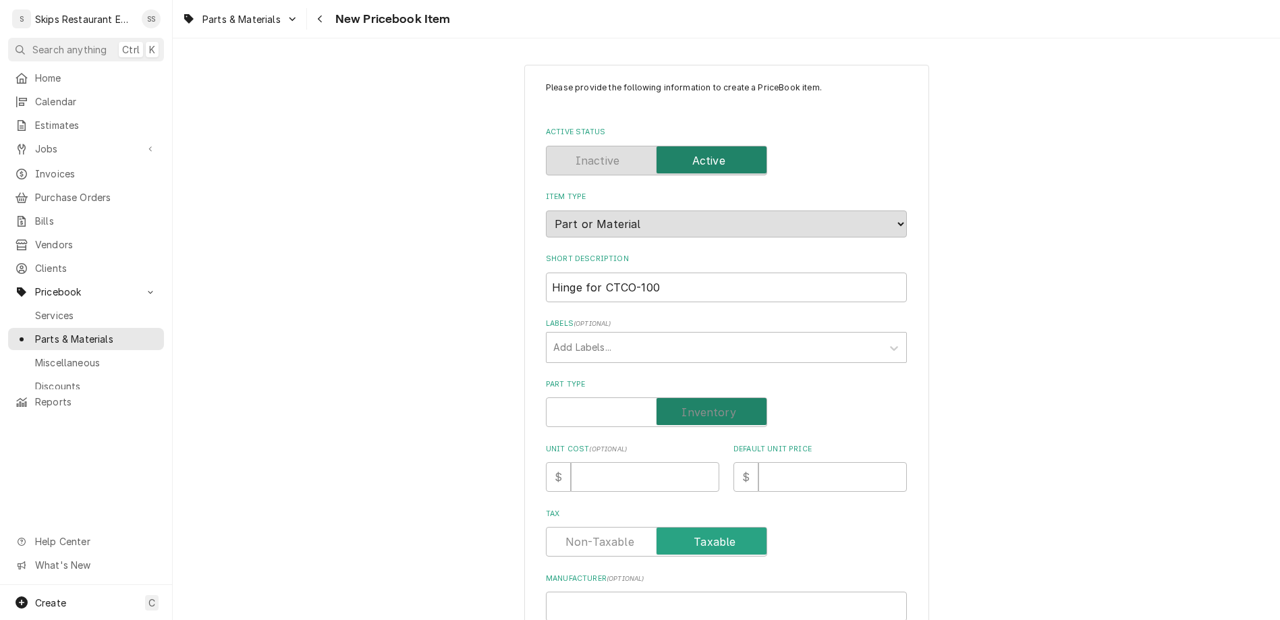
checkbox input "true"
type textarea "x"
click at [759, 462] on input "Default Unit Price" at bounding box center [833, 477] width 148 height 30
type input "1"
type textarea "x"
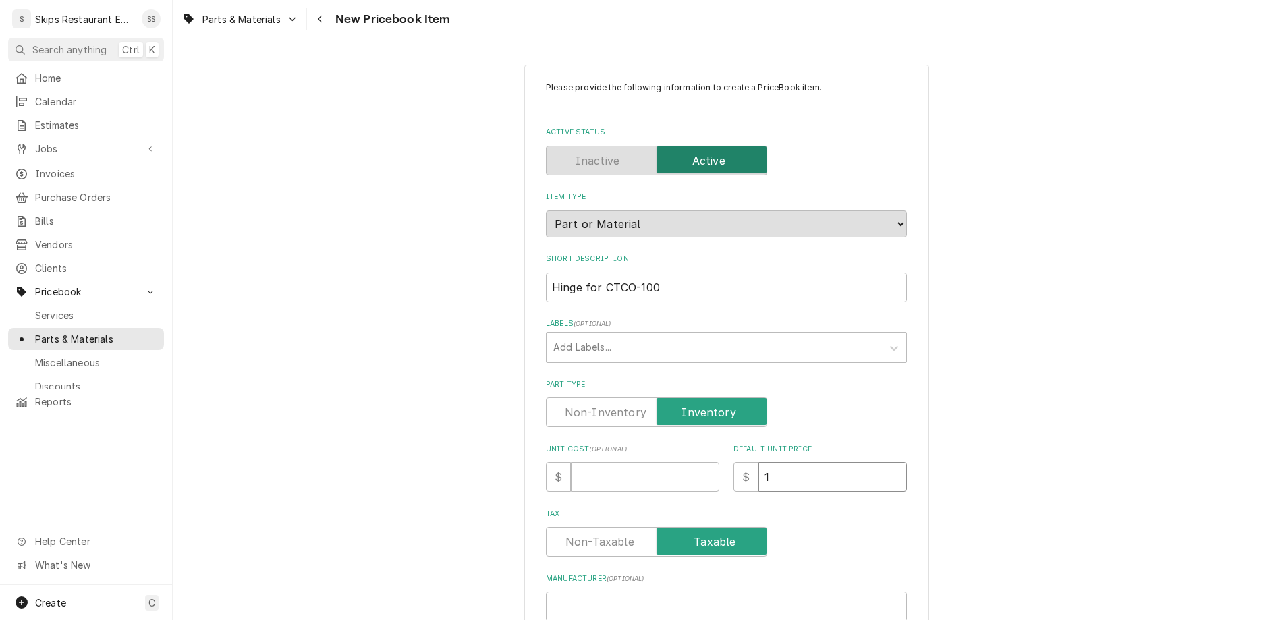
type input "14"
type textarea "x"
type input "14.9"
type textarea "x"
type input "14.95"
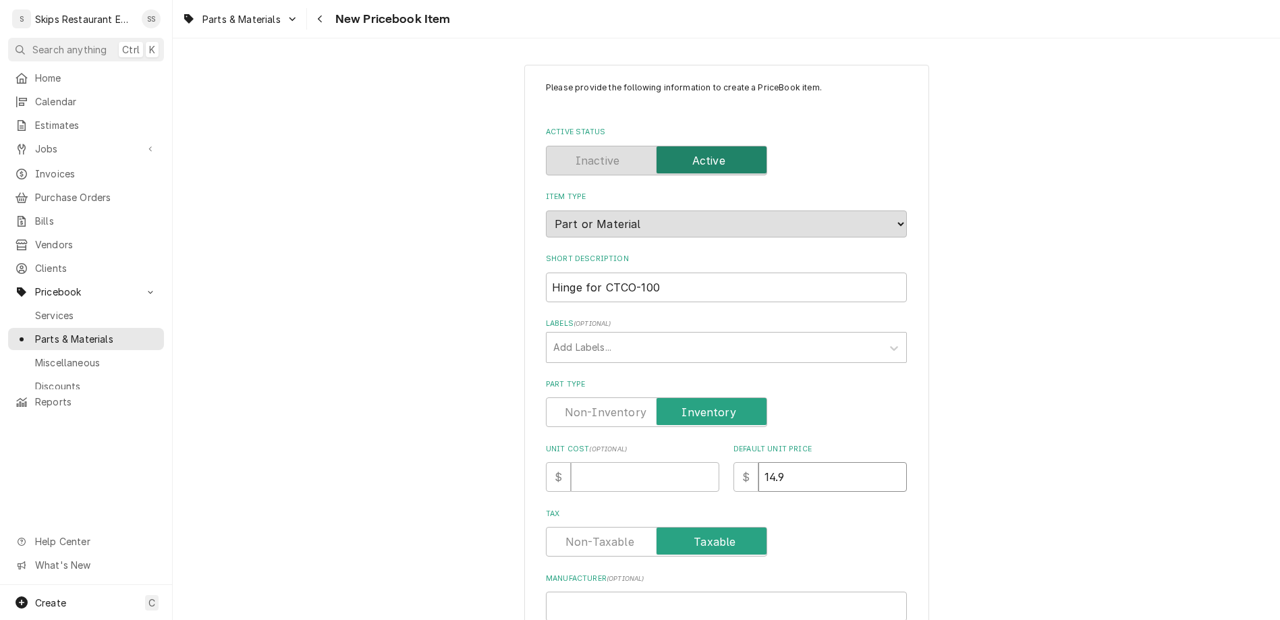
type textarea "x"
type input "14.95"
paste input "W0604A24"
type input "W0604A24"
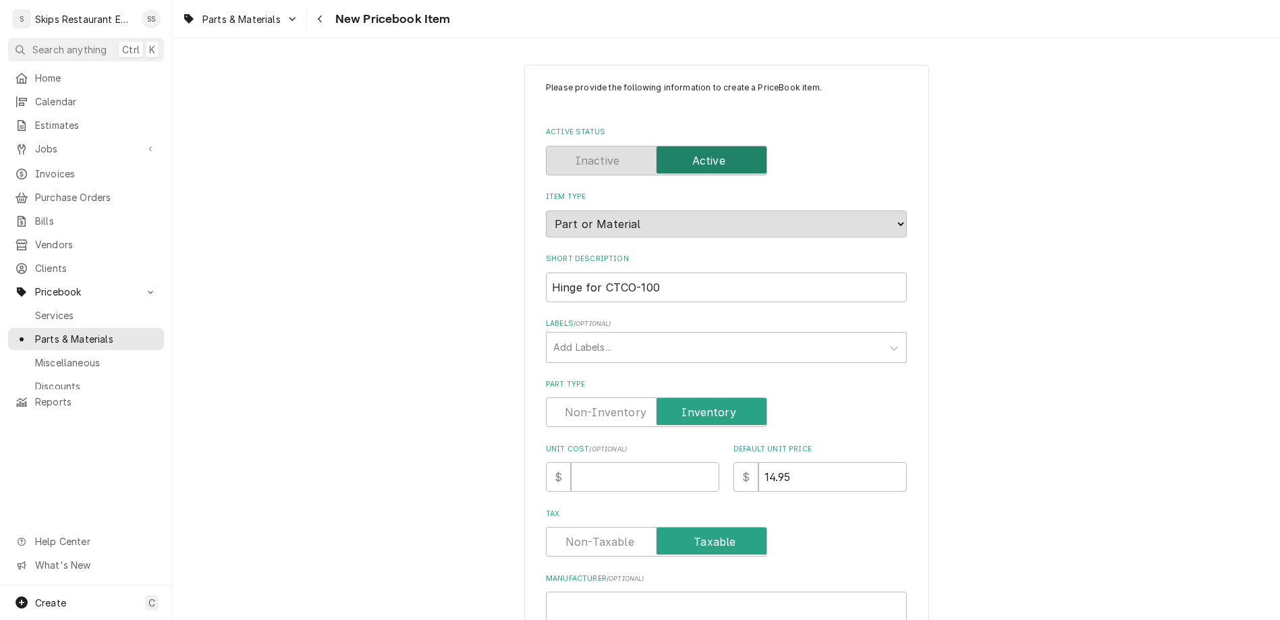
type textarea "x"
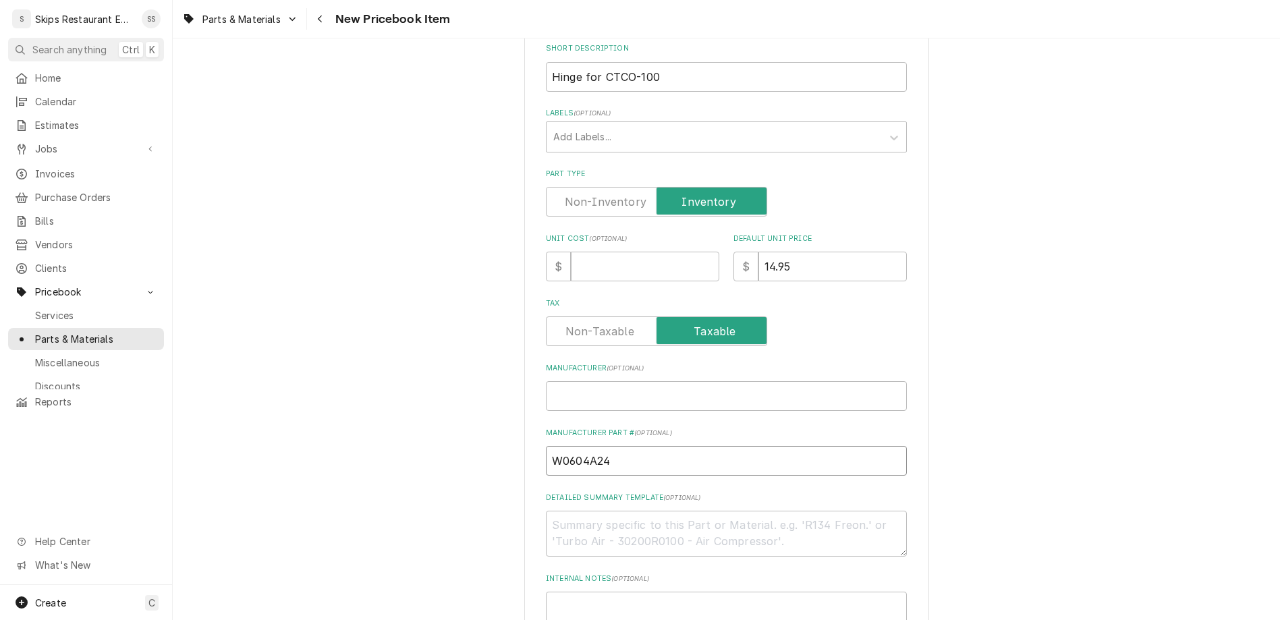
scroll to position [421, 0]
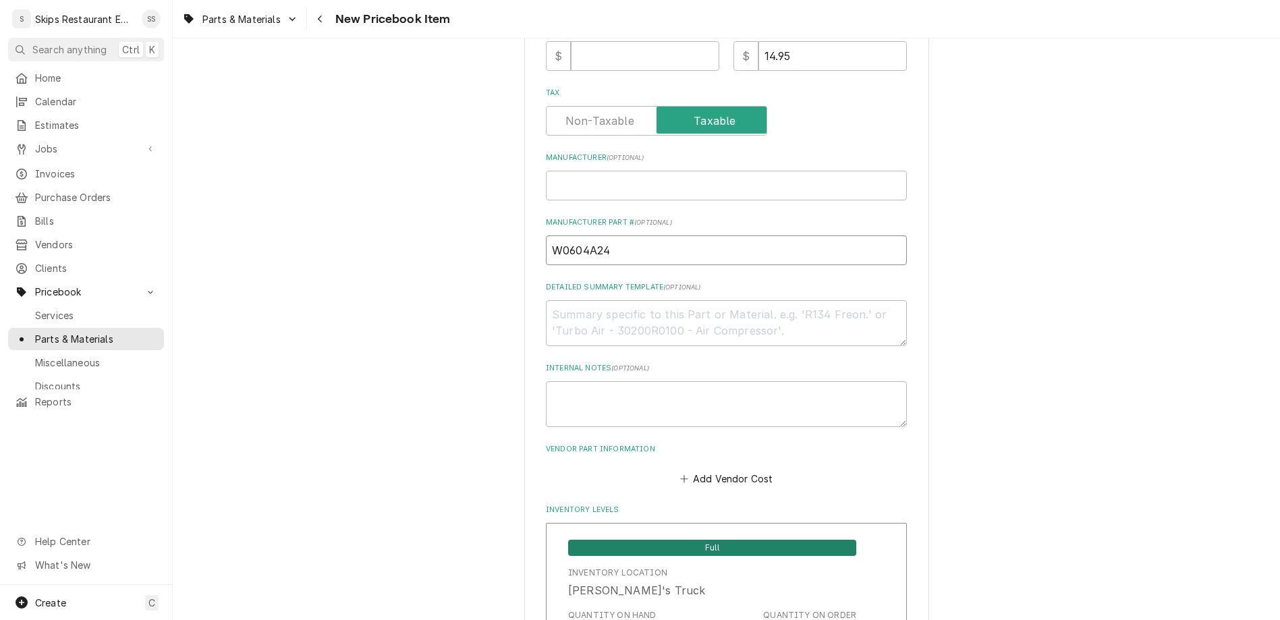
type input "W0604A24"
drag, startPoint x: 618, startPoint y: 553, endPoint x: 590, endPoint y: 551, distance: 28.4
type input "1"
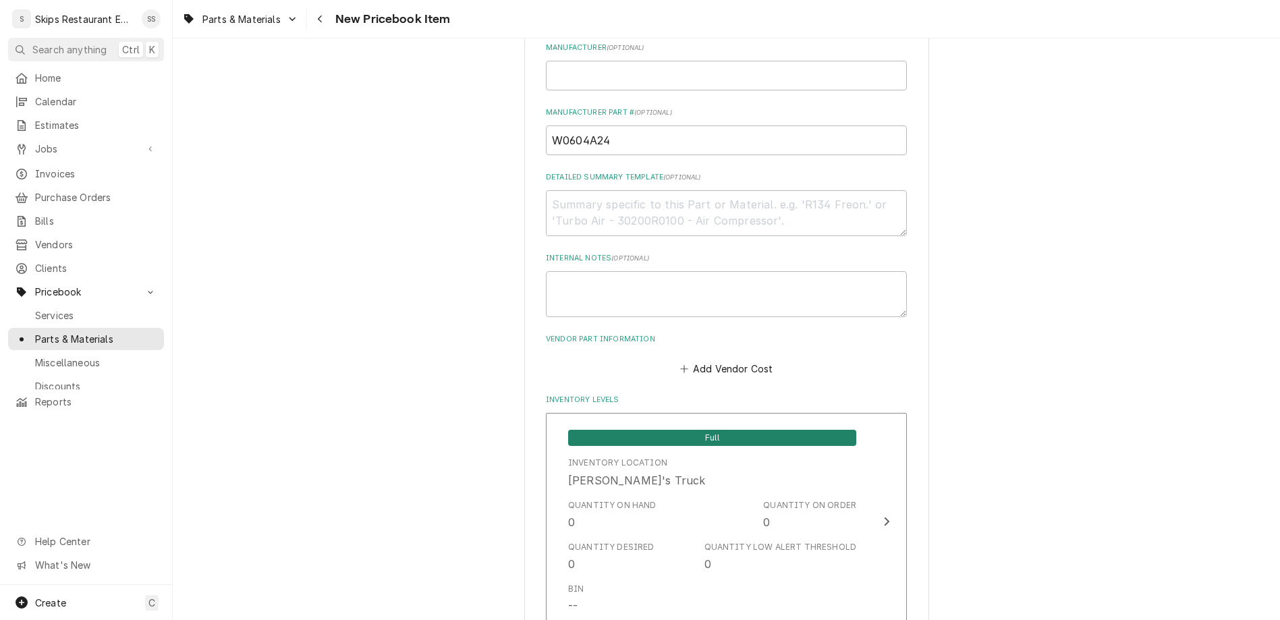
scroll to position [684, 0]
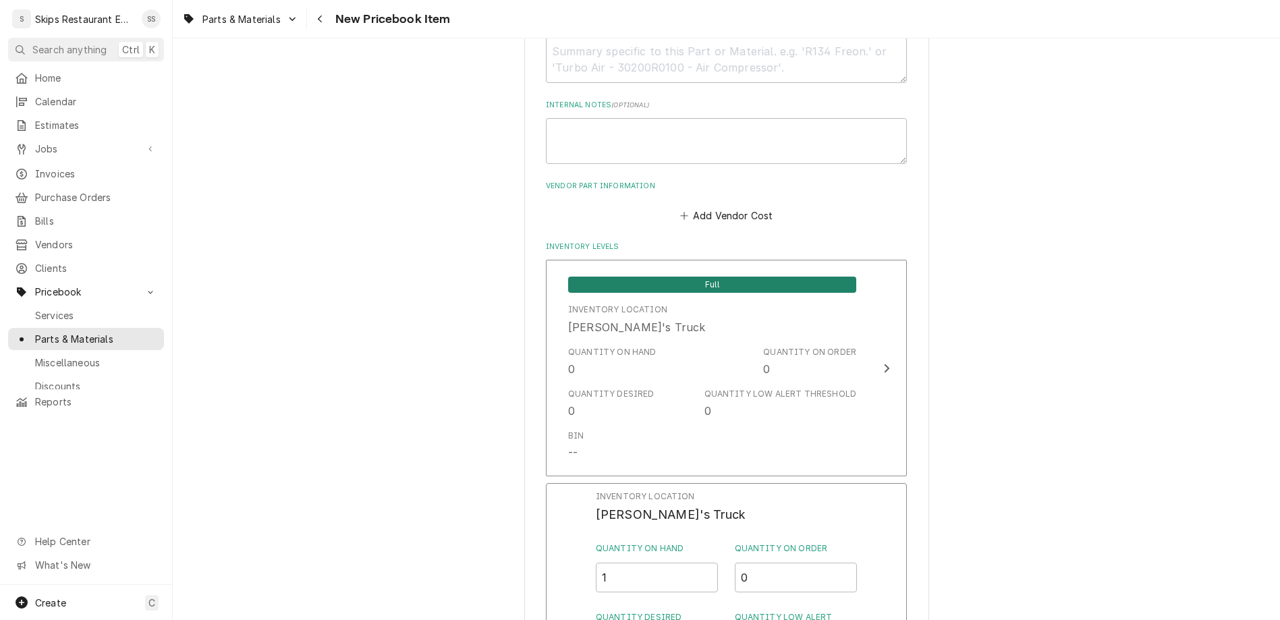
type textarea "x"
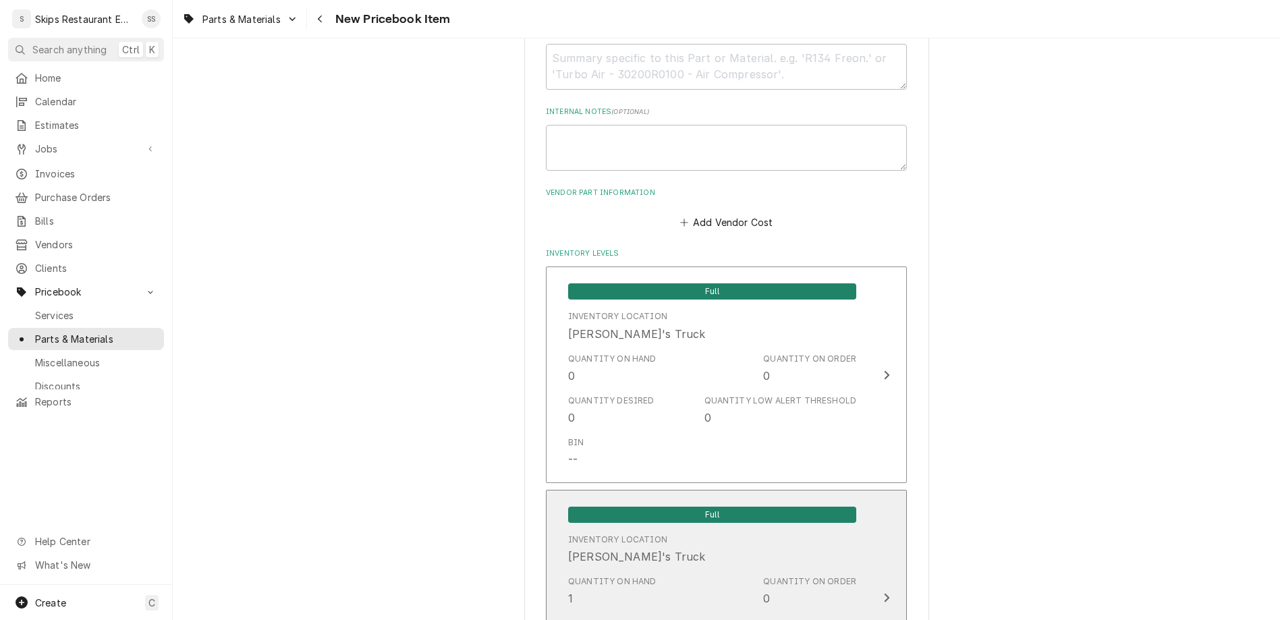
click at [659, 529] on div "Inventory Location Jason's Truck" at bounding box center [712, 550] width 288 height 42
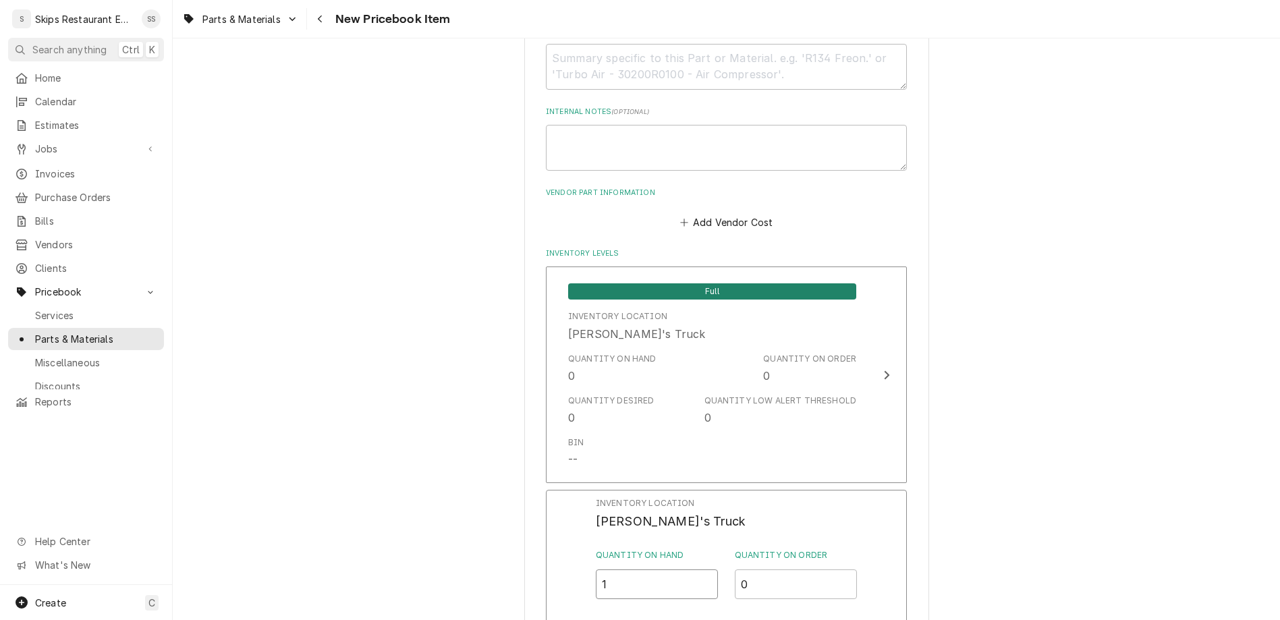
drag, startPoint x: 619, startPoint y: 298, endPoint x: 578, endPoint y: 299, distance: 40.5
click at [596, 570] on input "1" at bounding box center [657, 585] width 123 height 30
type input "2"
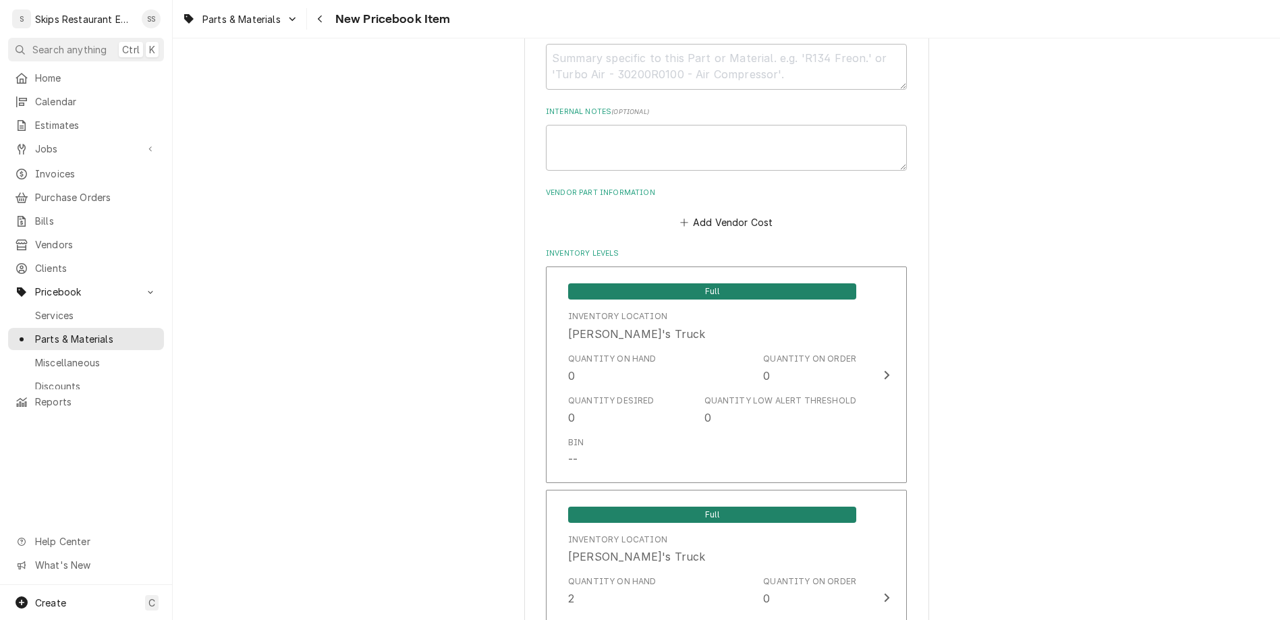
type textarea "x"
